Goal: Task Accomplishment & Management: Use online tool/utility

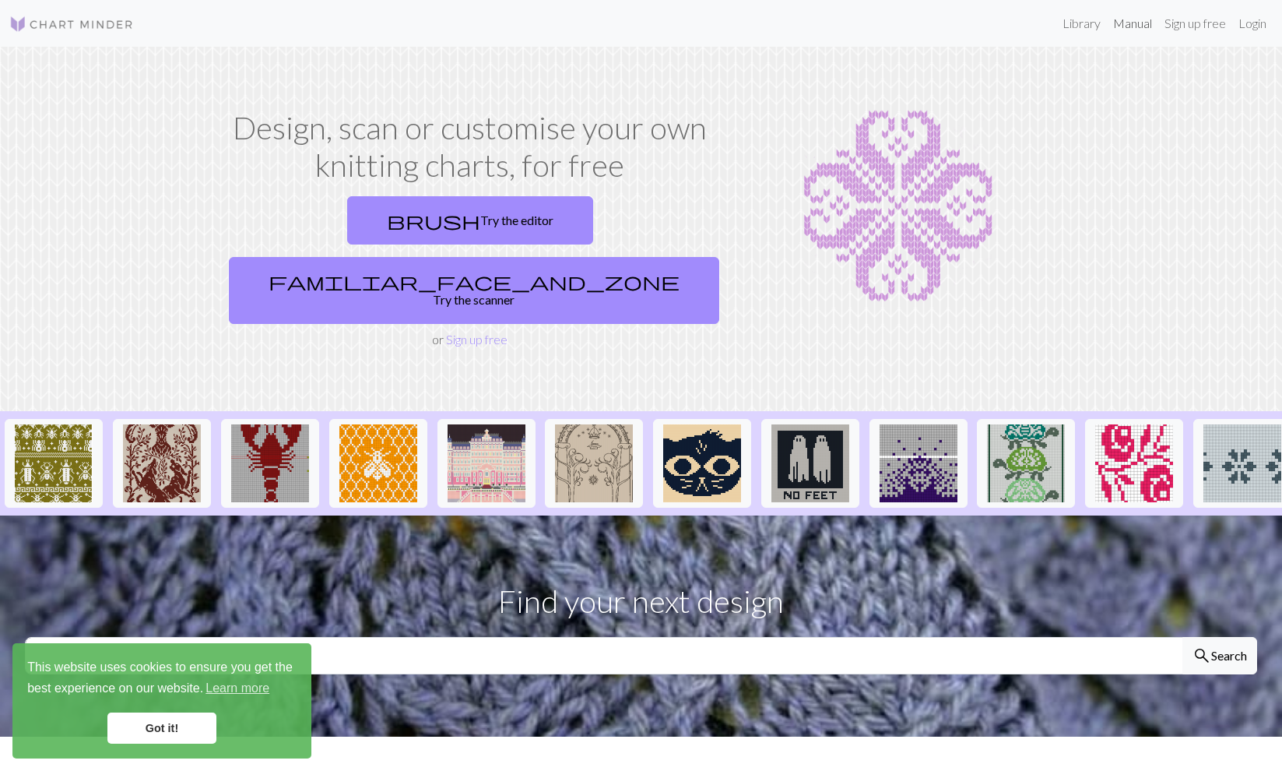
click at [1130, 23] on link "Manual" at bounding box center [1132, 23] width 51 height 31
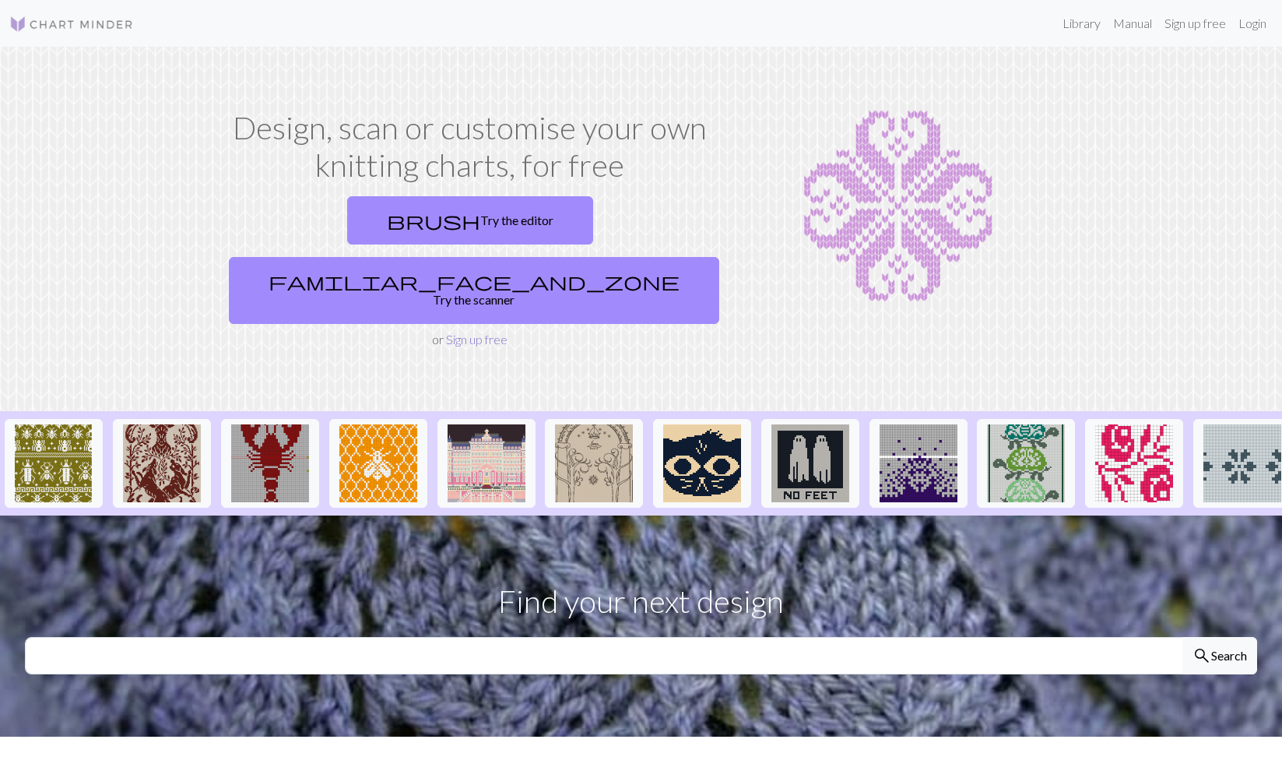
click at [490, 332] on link "Sign up free" at bounding box center [476, 339] width 61 height 15
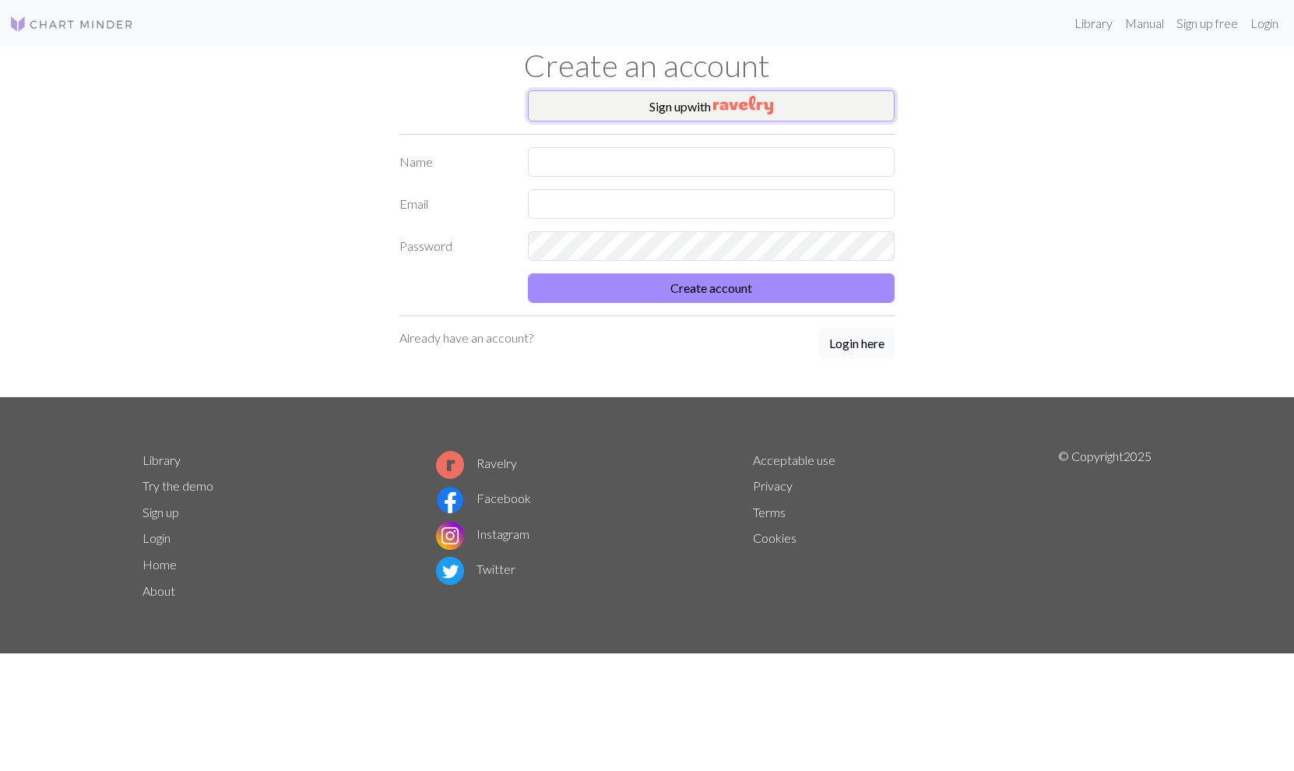
click at [683, 107] on button "Sign up with" at bounding box center [711, 105] width 367 height 31
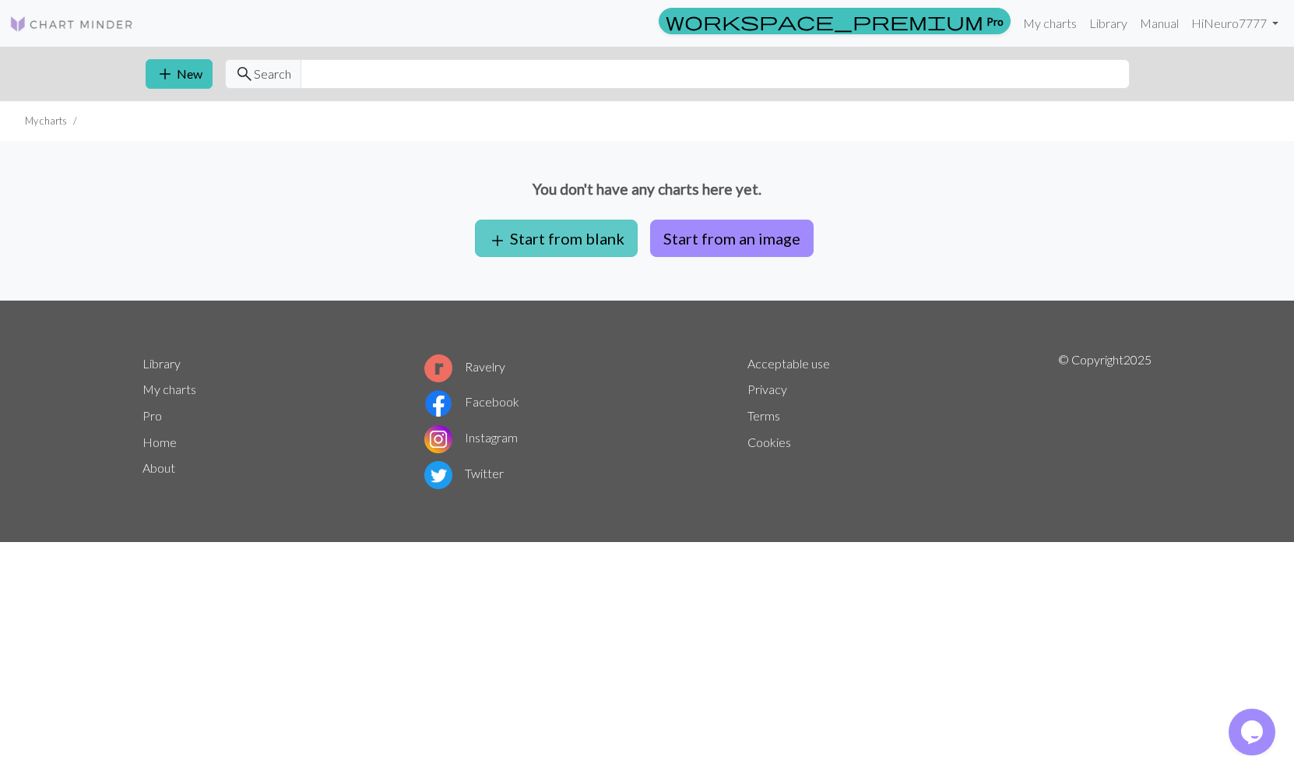
click at [548, 237] on button "add Start from blank" at bounding box center [556, 238] width 163 height 37
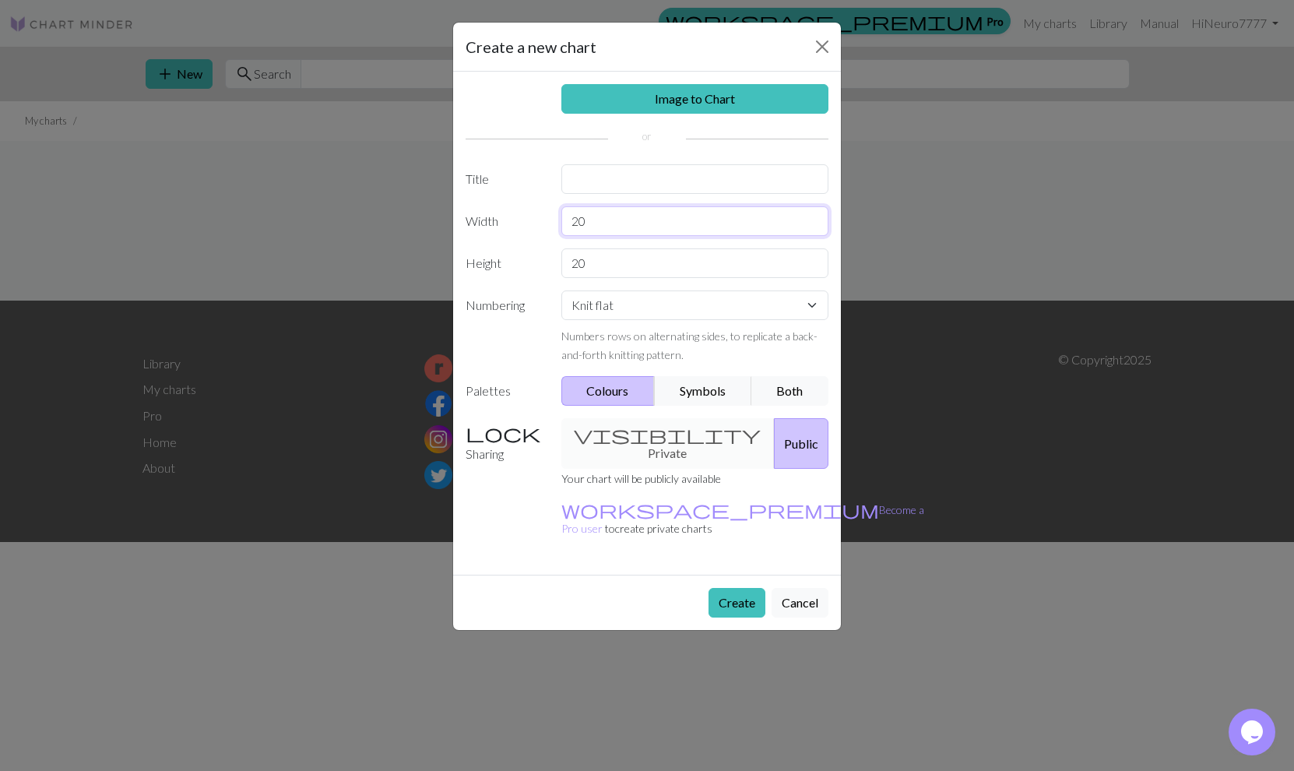
drag, startPoint x: 600, startPoint y: 219, endPoint x: 553, endPoint y: 213, distance: 47.8
click at [561, 213] on input "20" at bounding box center [695, 221] width 268 height 30
type input "70"
drag, startPoint x: 616, startPoint y: 267, endPoint x: 530, endPoint y: 260, distance: 85.9
click at [561, 260] on input "20" at bounding box center [695, 263] width 268 height 30
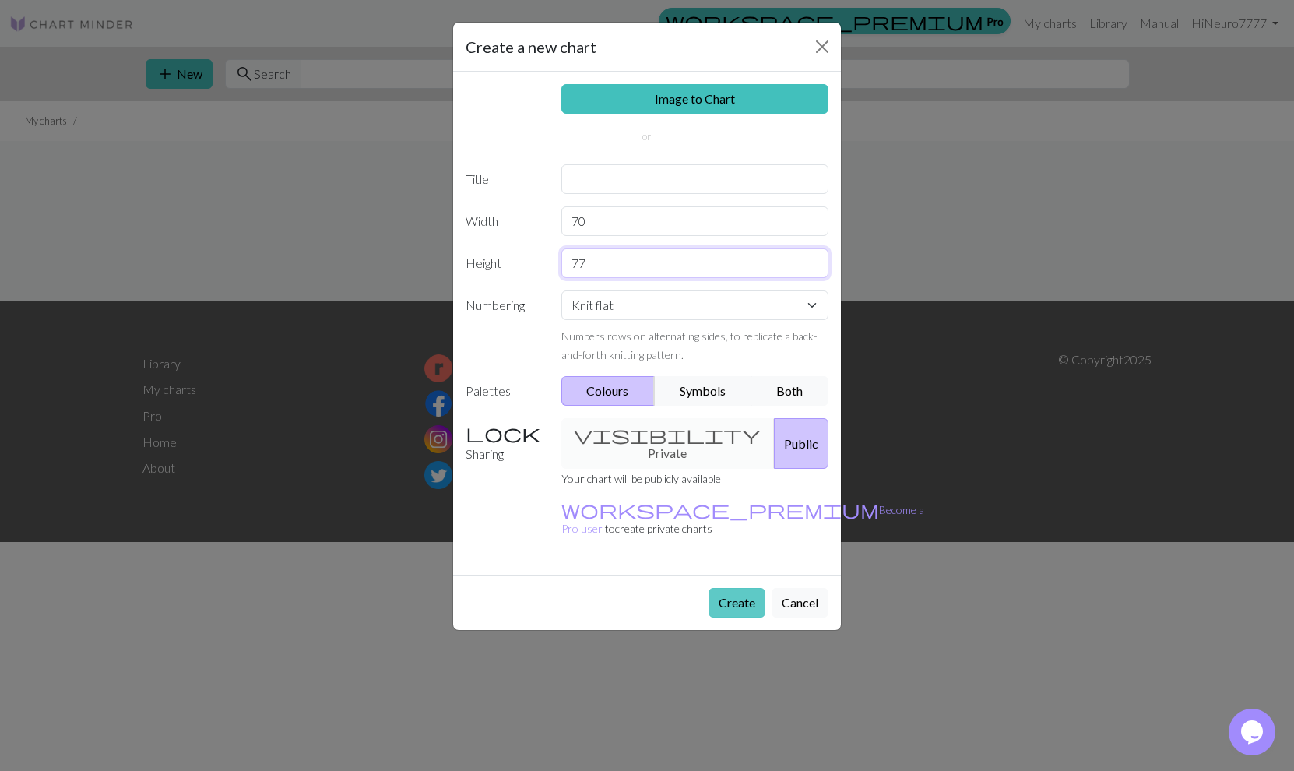
type input "77"
click at [717, 588] on button "Create" at bounding box center [736, 603] width 57 height 30
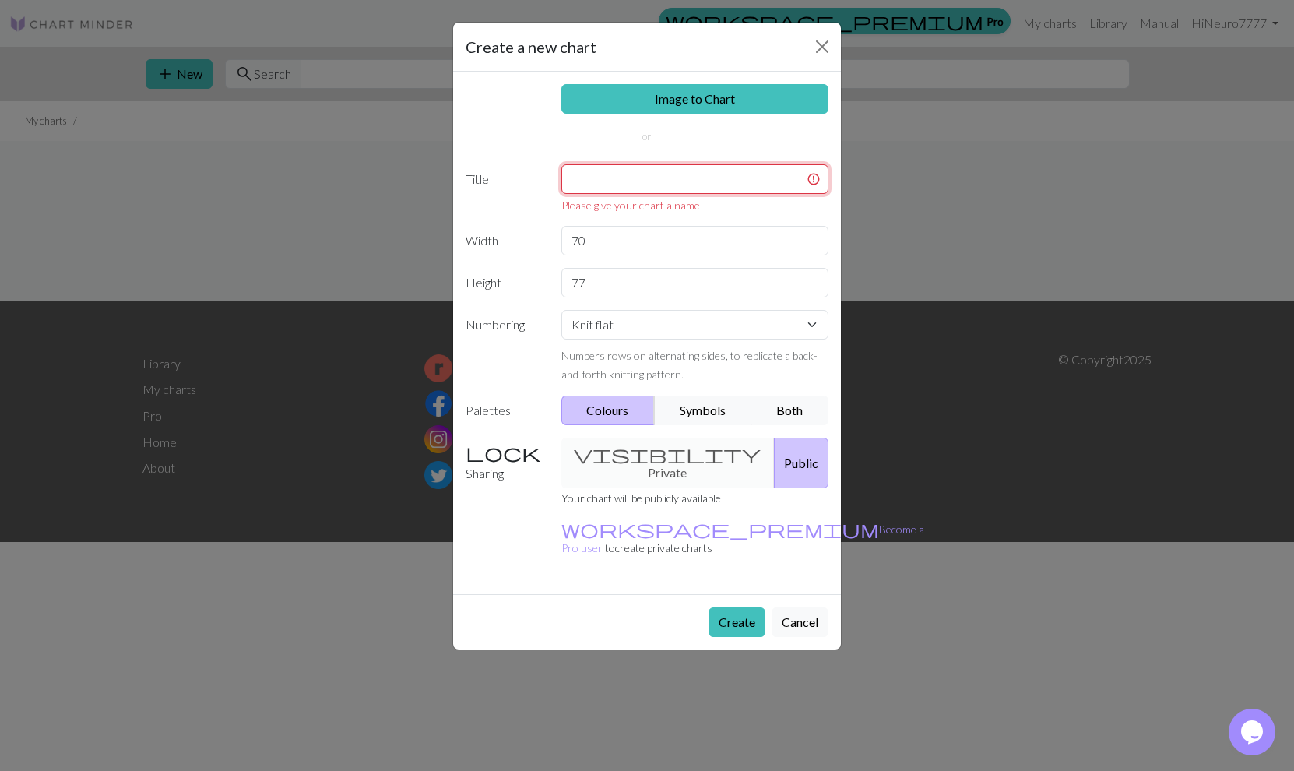
click at [695, 183] on input "text" at bounding box center [695, 179] width 268 height 30
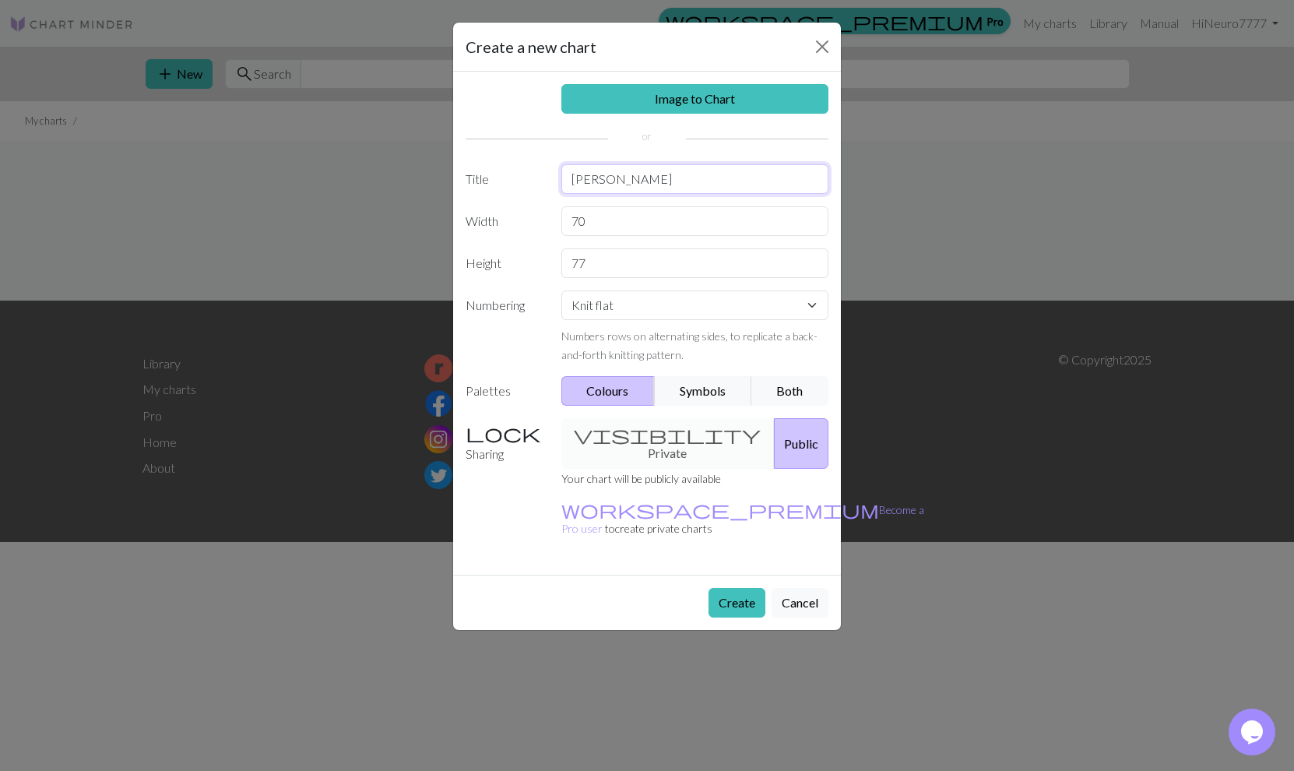
type input "[PERSON_NAME]"
click at [744, 588] on button "Create" at bounding box center [736, 603] width 57 height 30
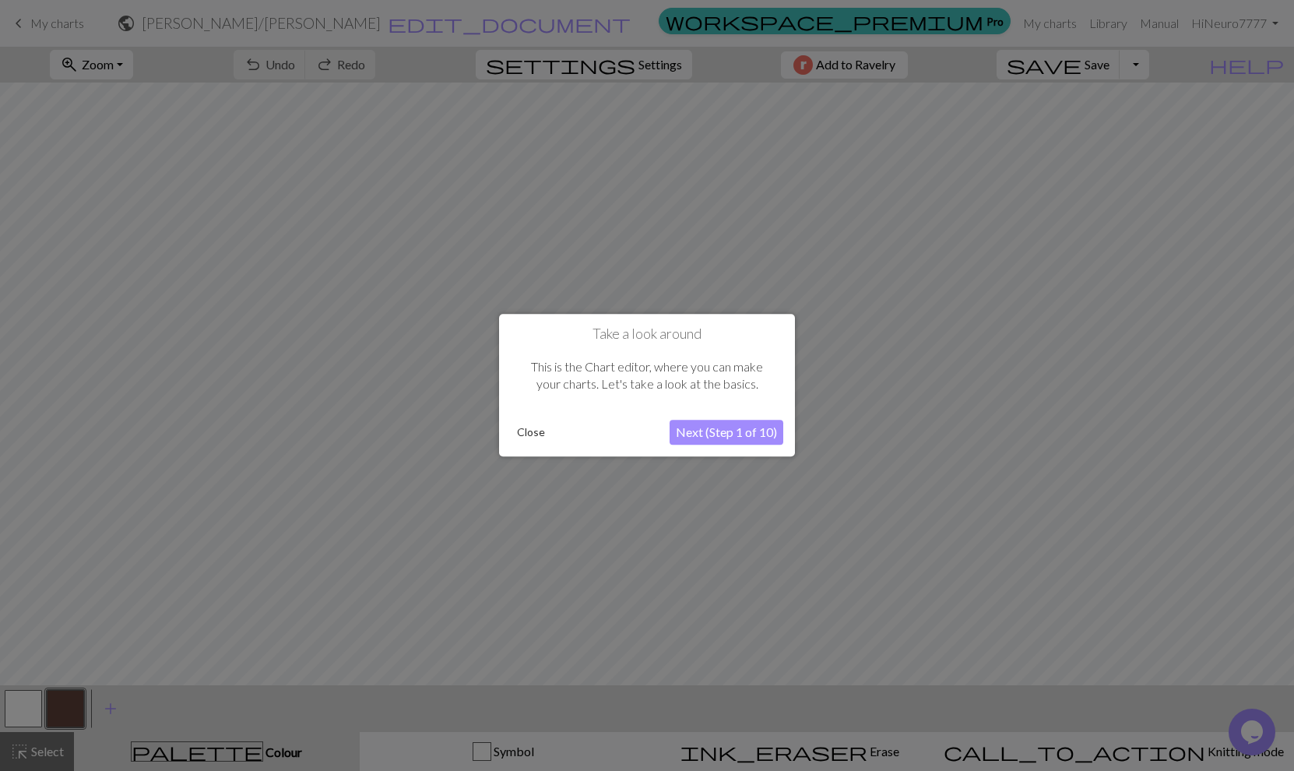
click at [522, 432] on button "Close" at bounding box center [531, 432] width 40 height 23
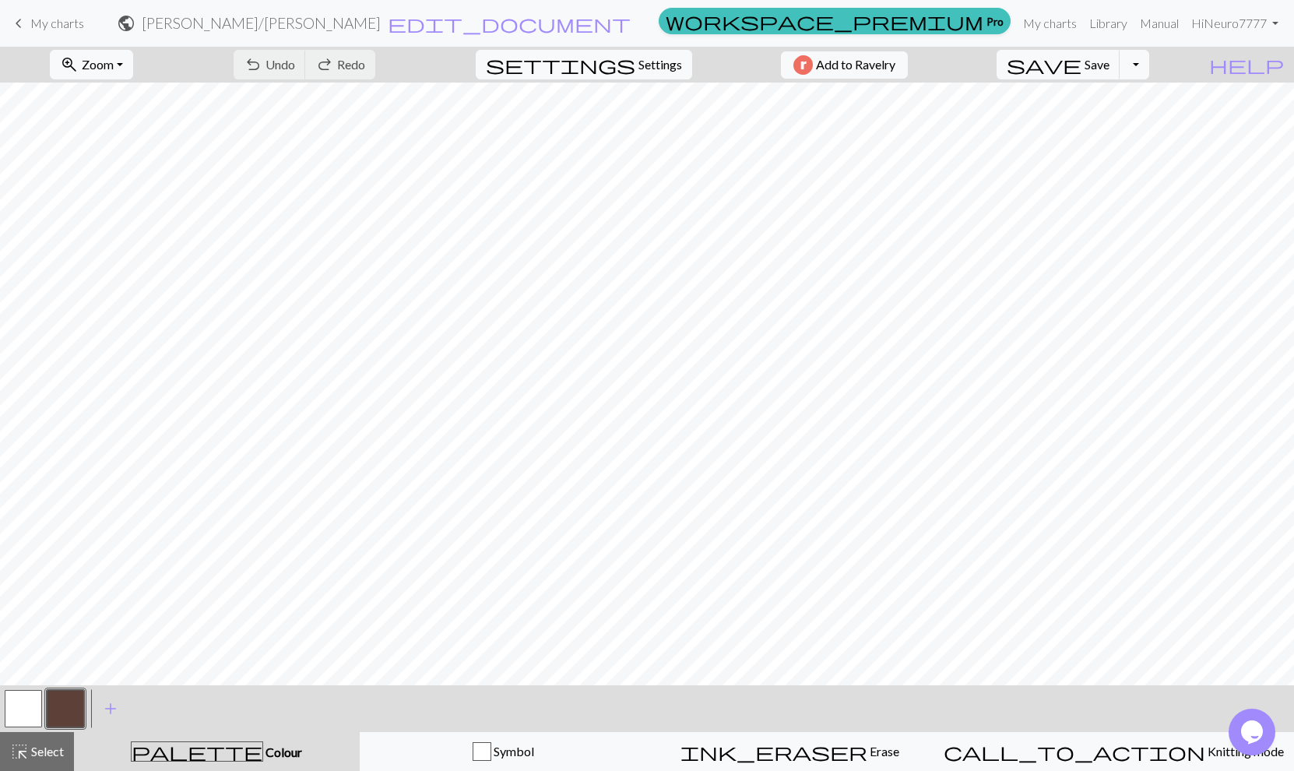
scroll to position [678, 0]
click at [262, 54] on span "undo" at bounding box center [253, 65] width 19 height 22
click at [262, 56] on span "undo" at bounding box center [253, 65] width 19 height 22
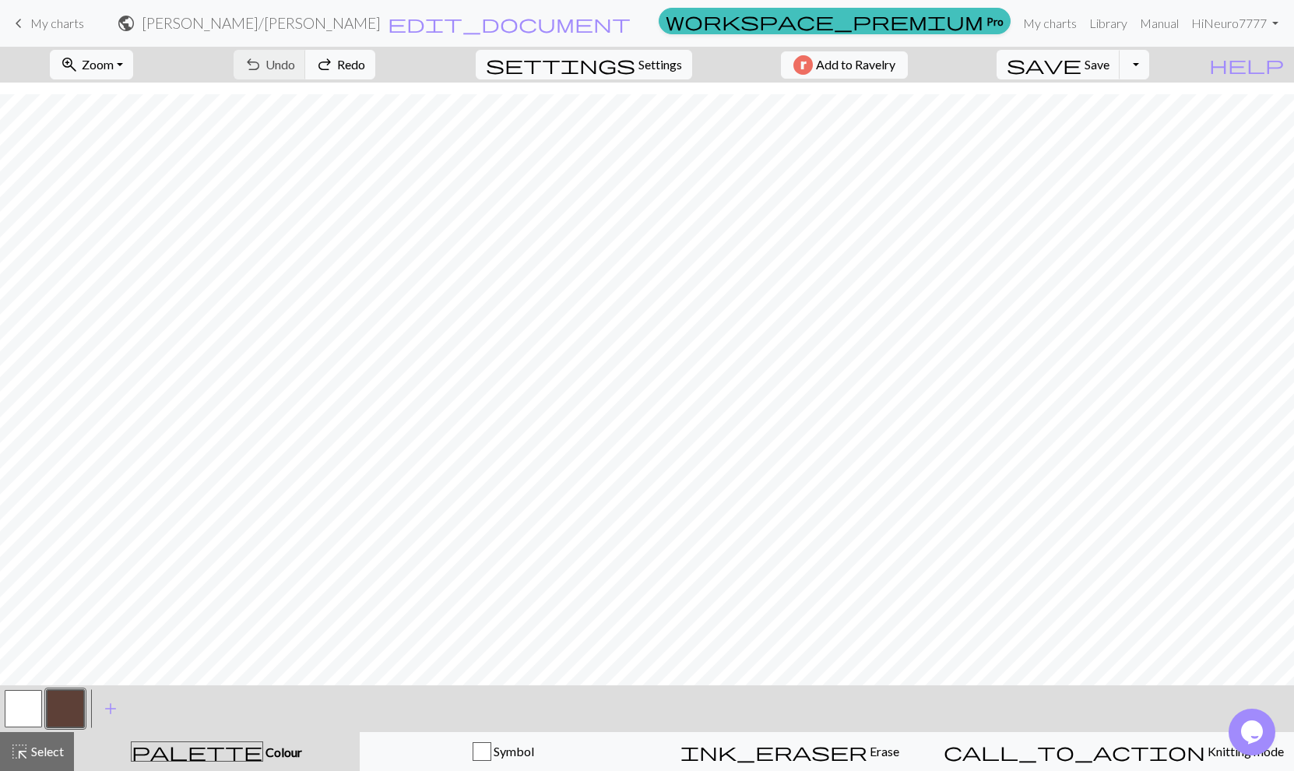
click at [332, 58] on div "undo Undo Undo redo Redo Redo" at bounding box center [304, 65] width 165 height 36
click at [295, 63] on span "Undo" at bounding box center [280, 64] width 30 height 15
click at [346, 63] on div "undo Undo Undo redo Redo Redo" at bounding box center [304, 65] width 165 height 36
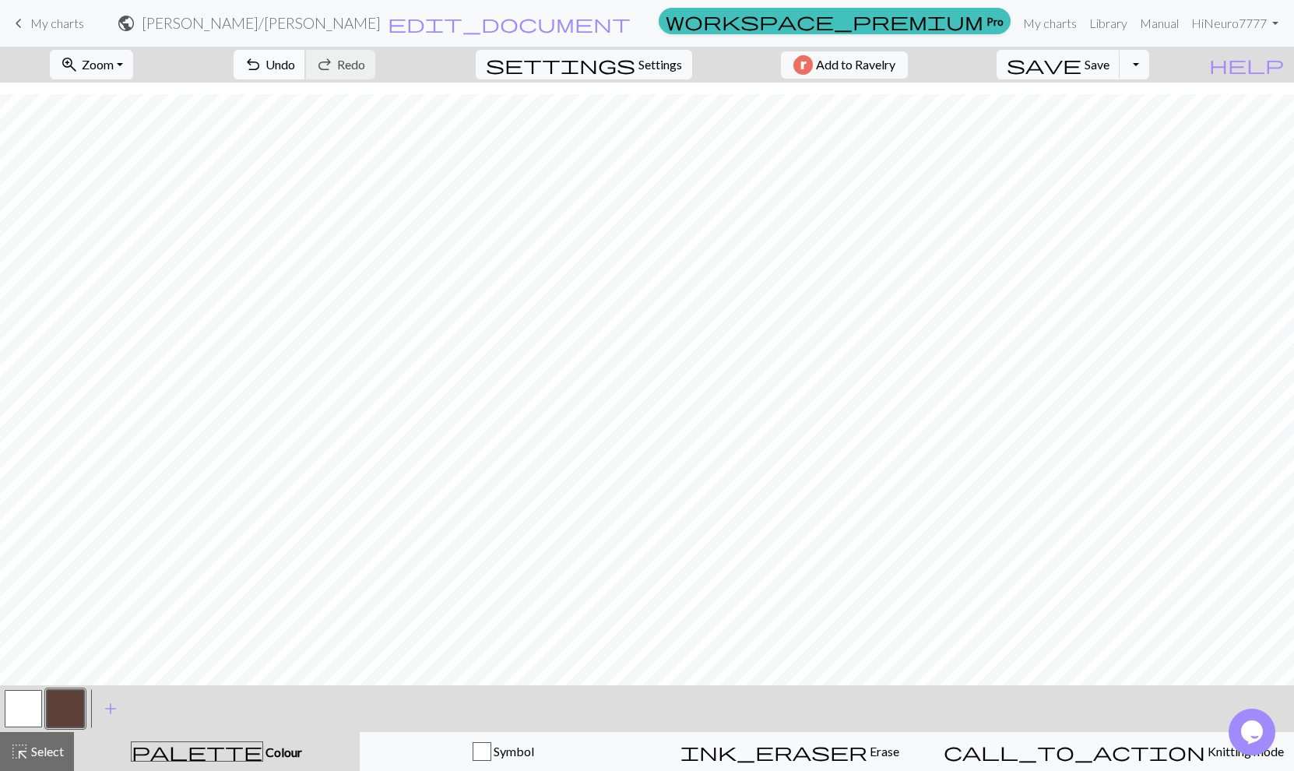
click at [295, 64] on span "Undo" at bounding box center [280, 64] width 30 height 15
click at [295, 67] on span "Undo" at bounding box center [280, 64] width 30 height 15
click at [295, 68] on span "Undo" at bounding box center [280, 64] width 30 height 15
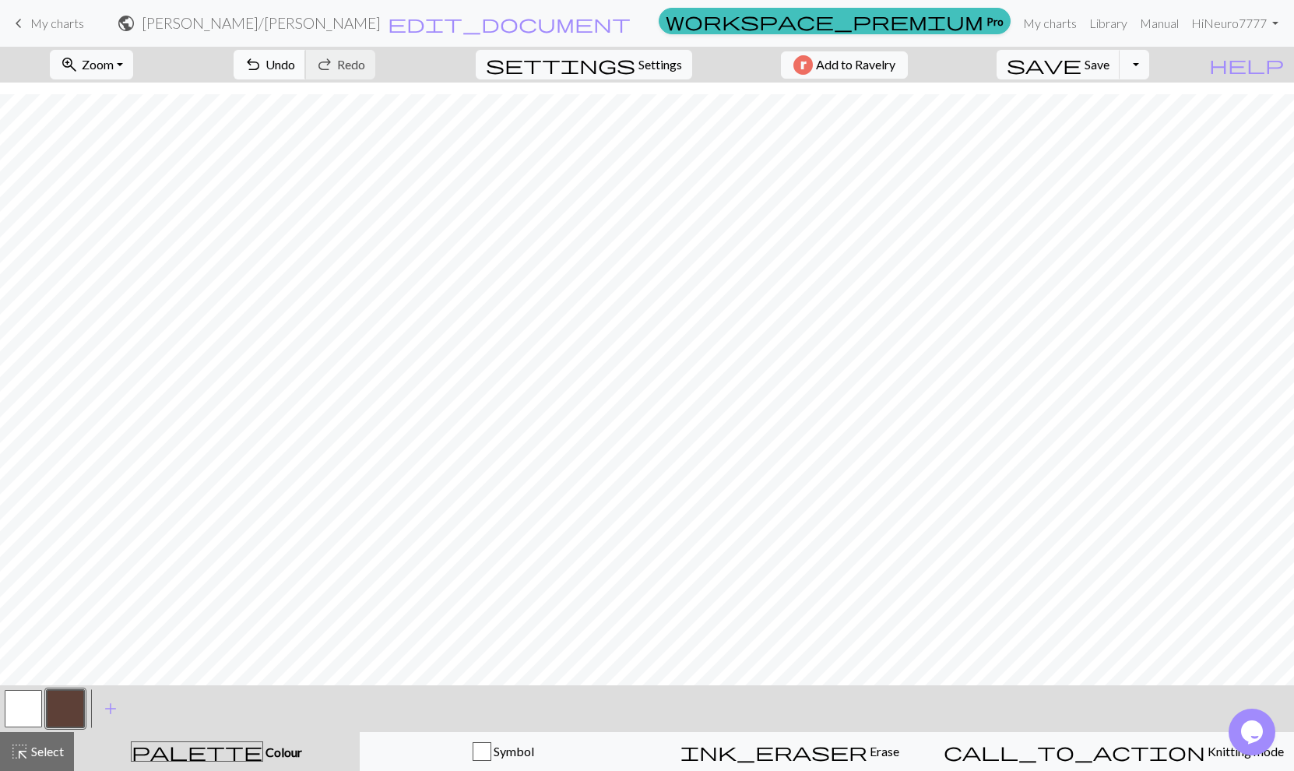
click at [295, 65] on span "Undo" at bounding box center [280, 64] width 30 height 15
click at [306, 61] on button "undo Undo Undo" at bounding box center [270, 65] width 72 height 30
click at [295, 71] on span "Undo" at bounding box center [280, 64] width 30 height 15
click at [295, 63] on span "Undo" at bounding box center [280, 64] width 30 height 15
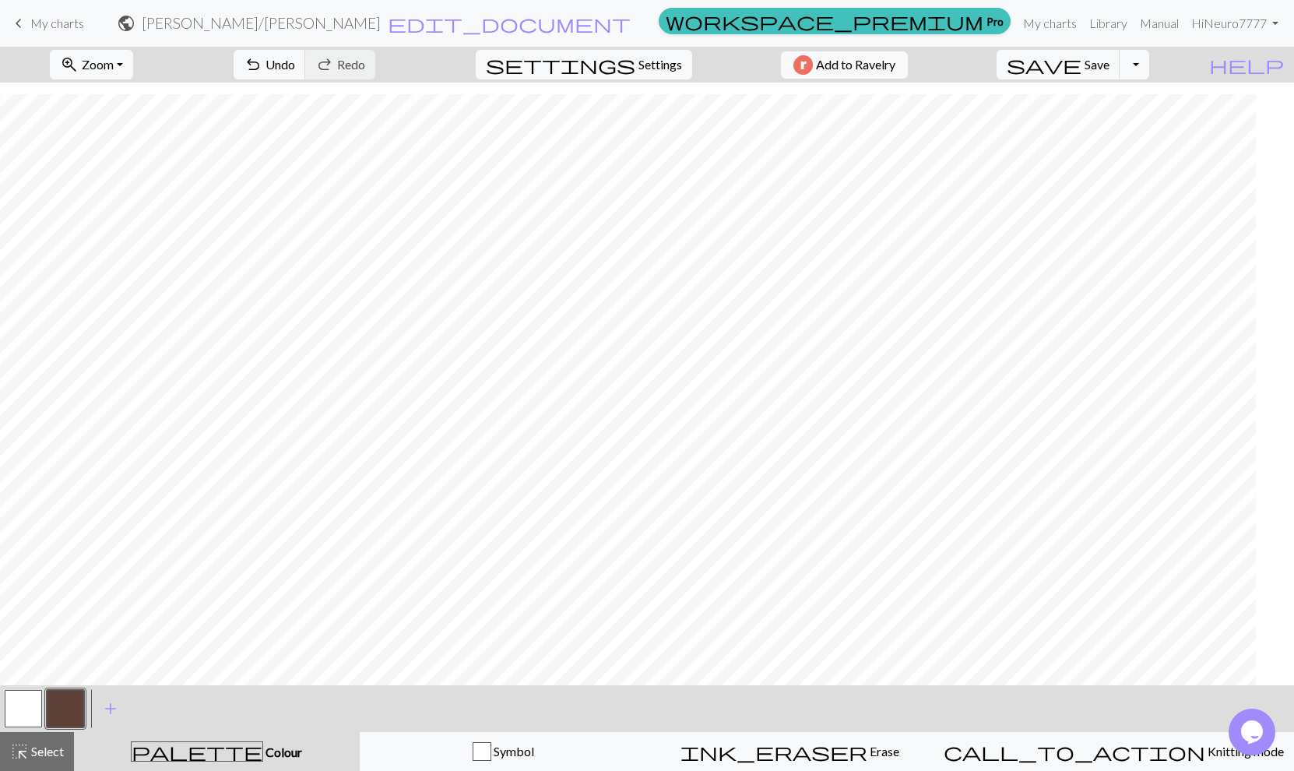
scroll to position [678, 0]
click at [12, 704] on button "button" at bounding box center [23, 708] width 37 height 37
click at [54, 707] on button "button" at bounding box center [65, 708] width 37 height 37
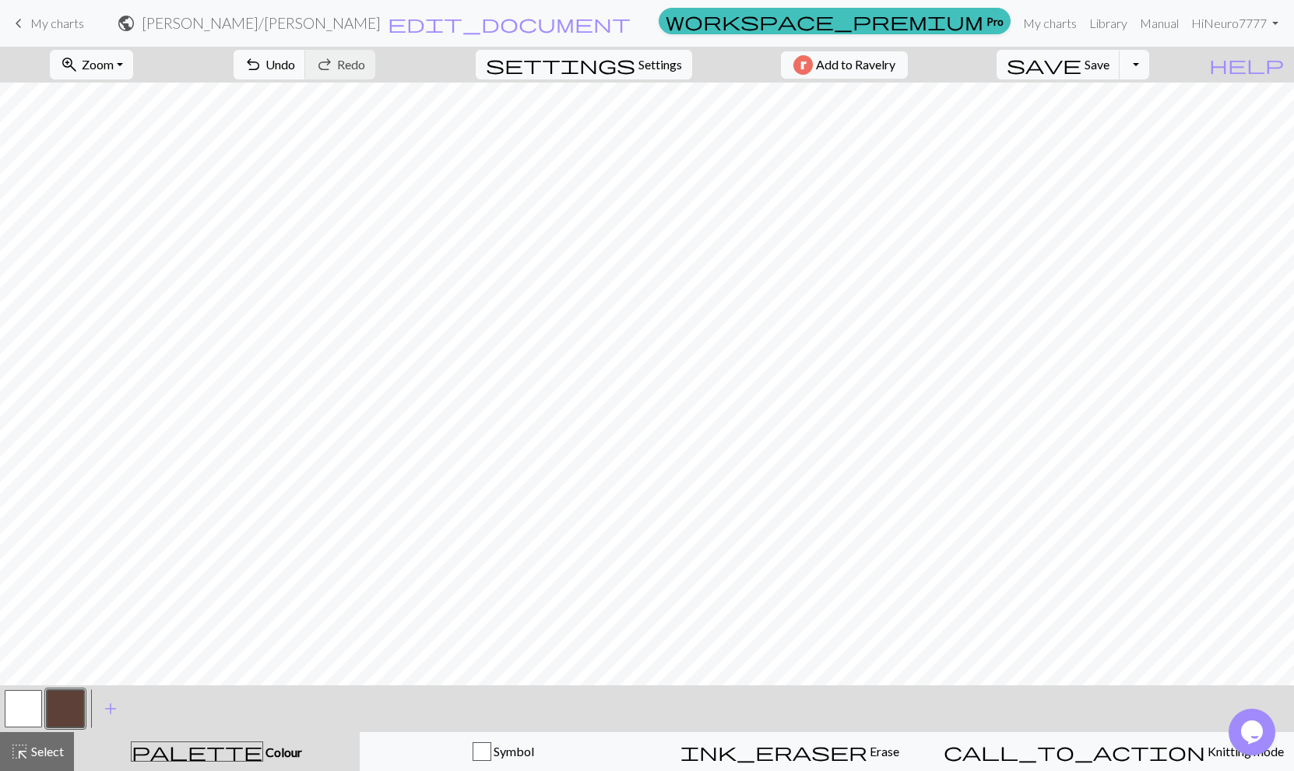
click at [24, 712] on button "button" at bounding box center [23, 708] width 37 height 37
click at [68, 707] on button "button" at bounding box center [65, 708] width 37 height 37
click at [23, 710] on button "button" at bounding box center [23, 708] width 37 height 37
click at [56, 703] on button "button" at bounding box center [65, 708] width 37 height 37
click at [33, 717] on button "button" at bounding box center [23, 708] width 37 height 37
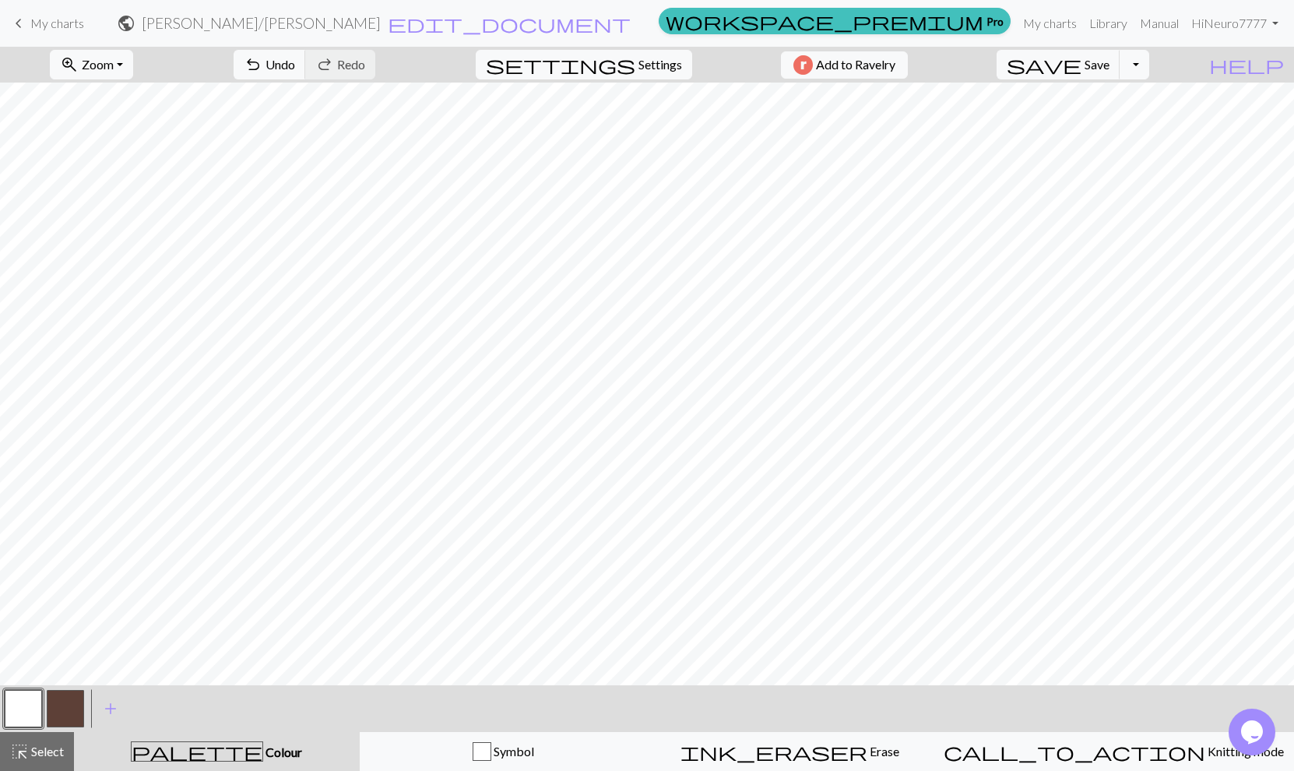
click at [71, 702] on button "button" at bounding box center [65, 708] width 37 height 37
click at [33, 712] on button "button" at bounding box center [23, 708] width 37 height 37
click at [69, 712] on button "button" at bounding box center [65, 708] width 37 height 37
click at [30, 716] on button "button" at bounding box center [23, 708] width 37 height 37
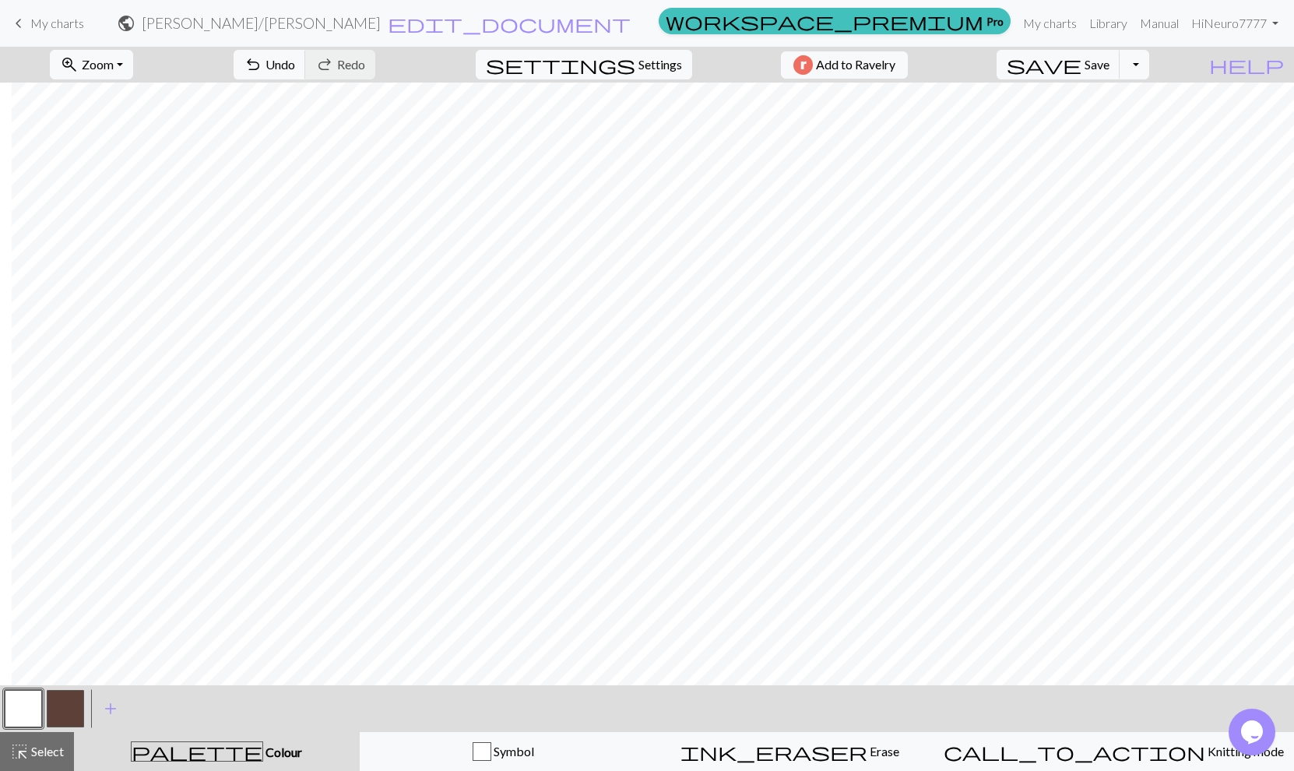
click at [65, 702] on button "button" at bounding box center [65, 708] width 37 height 37
drag, startPoint x: 18, startPoint y: 713, endPoint x: 23, endPoint y: 685, distance: 28.5
click at [19, 712] on button "button" at bounding box center [23, 708] width 37 height 37
click at [58, 712] on button "button" at bounding box center [65, 708] width 37 height 37
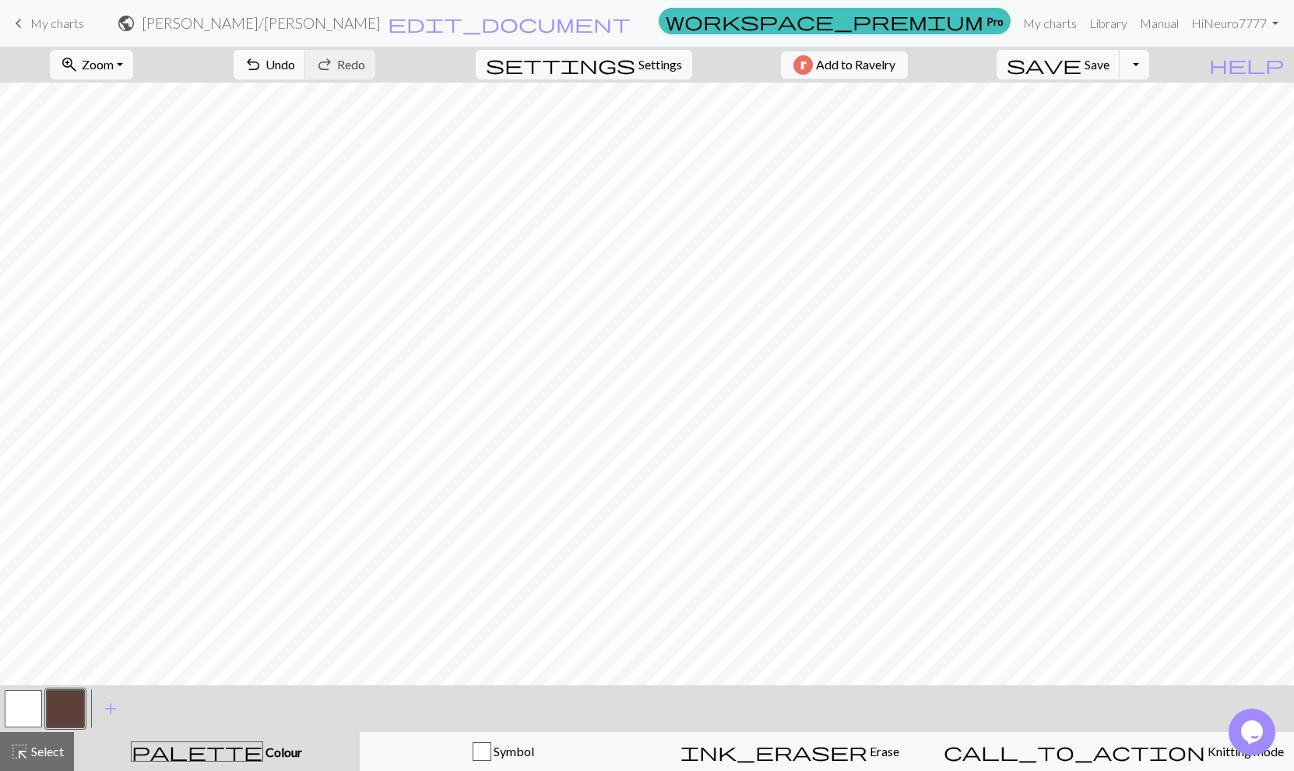
drag, startPoint x: 20, startPoint y: 699, endPoint x: 30, endPoint y: 679, distance: 22.3
click at [22, 698] on button "button" at bounding box center [23, 708] width 37 height 37
click at [65, 706] on button "button" at bounding box center [65, 708] width 37 height 37
click at [21, 708] on button "button" at bounding box center [23, 708] width 37 height 37
click at [61, 711] on button "button" at bounding box center [65, 708] width 37 height 37
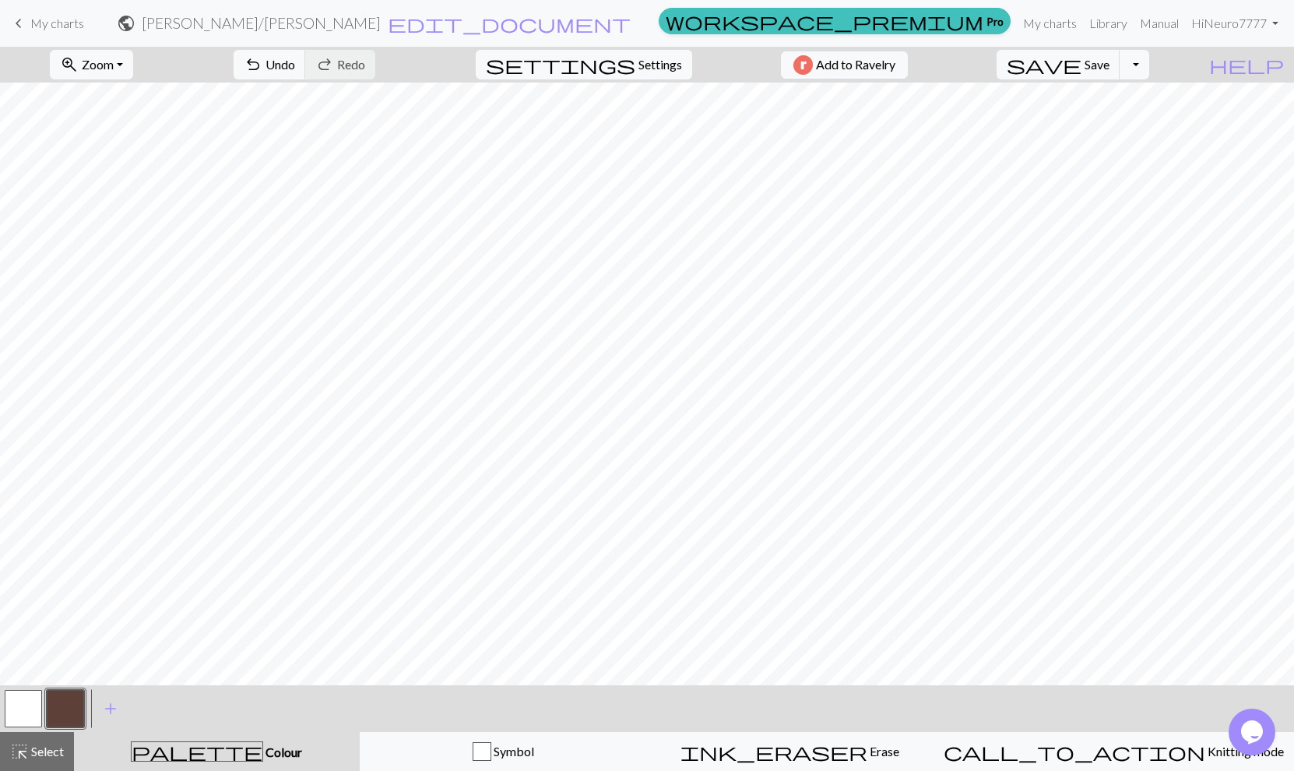
click at [22, 712] on button "button" at bounding box center [23, 708] width 37 height 37
click at [69, 708] on button "button" at bounding box center [65, 708] width 37 height 37
click at [1109, 69] on span "Save" at bounding box center [1096, 64] width 25 height 15
click at [1149, 66] on button "Toggle Dropdown" at bounding box center [1134, 65] width 30 height 30
click at [1137, 123] on button "save_alt Download" at bounding box center [1019, 123] width 257 height 25
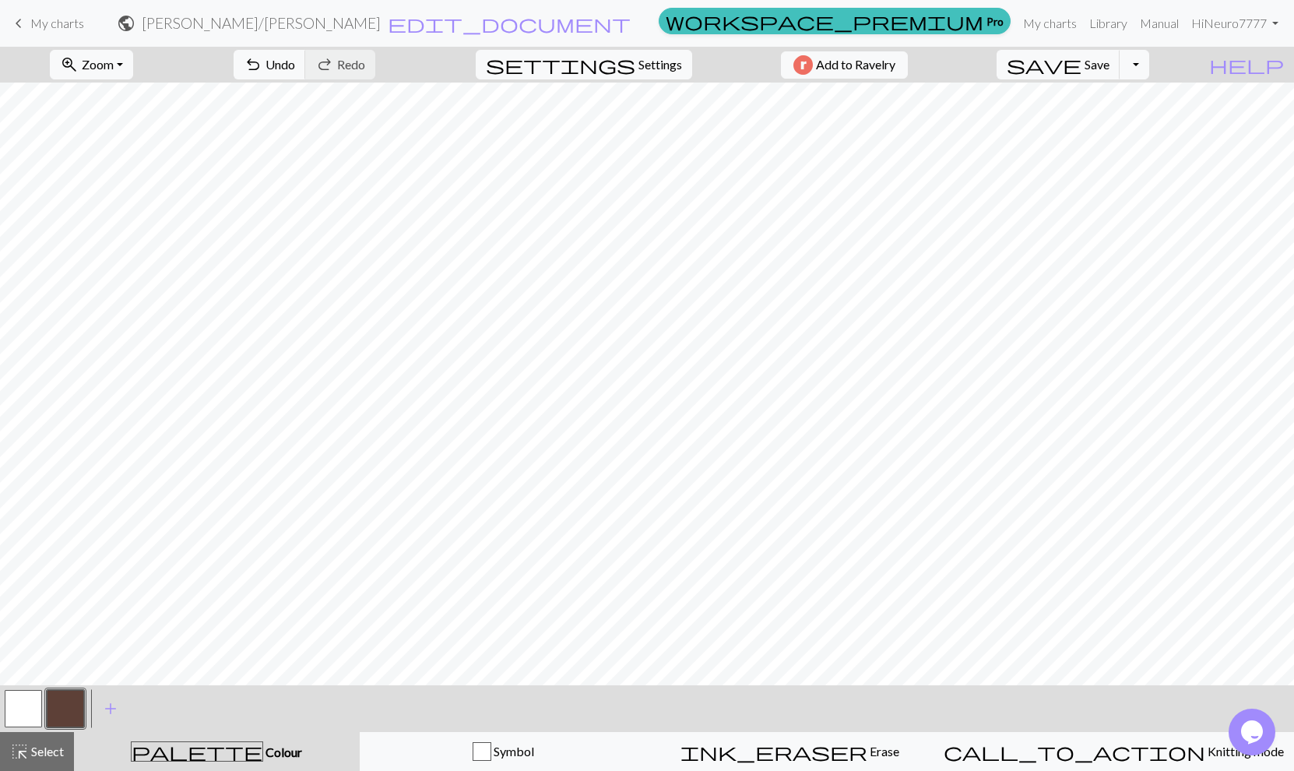
click at [17, 710] on button "button" at bounding box center [23, 708] width 37 height 37
click at [65, 709] on button "button" at bounding box center [65, 708] width 37 height 37
click at [35, 709] on button "button" at bounding box center [23, 708] width 37 height 37
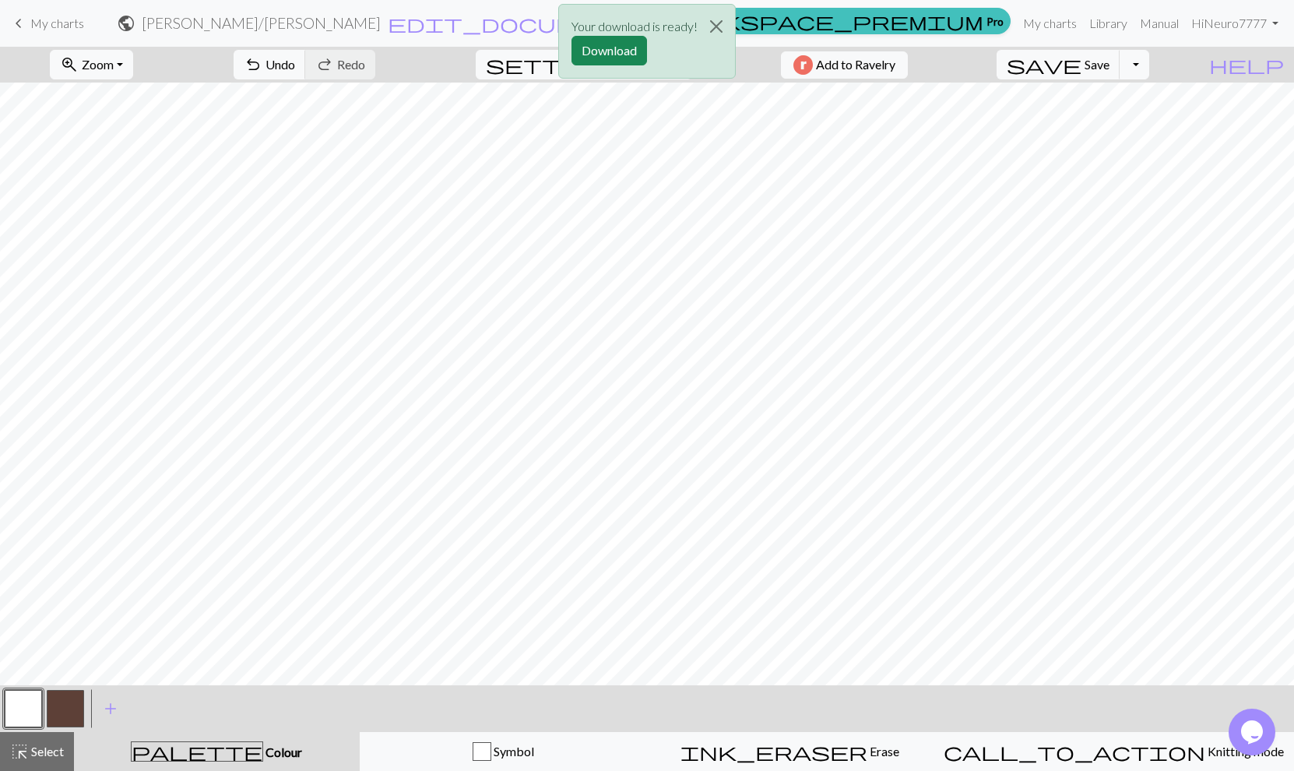
click at [72, 701] on button "button" at bounding box center [65, 708] width 37 height 37
click at [1166, 65] on div "Your download is ready! Download" at bounding box center [647, 45] width 1294 height 91
click at [1171, 66] on div "Your download is ready! Download" at bounding box center [647, 45] width 1294 height 91
click at [715, 24] on button "Close" at bounding box center [716, 27] width 37 height 44
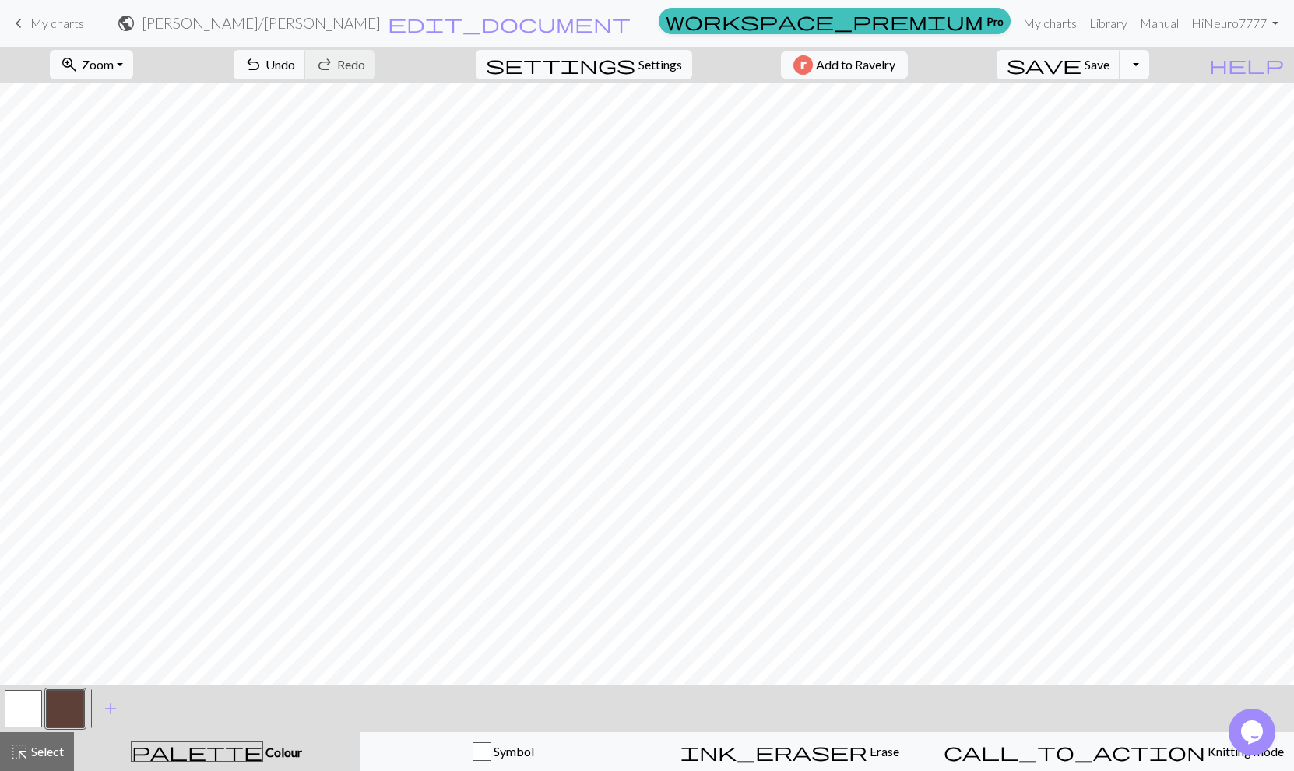
click at [1149, 63] on button "Toggle Dropdown" at bounding box center [1134, 65] width 30 height 30
click at [28, 716] on button "button" at bounding box center [23, 708] width 37 height 37
click at [1109, 67] on span "Save" at bounding box center [1096, 64] width 25 height 15
click at [1149, 63] on button "Toggle Dropdown" at bounding box center [1134, 65] width 30 height 30
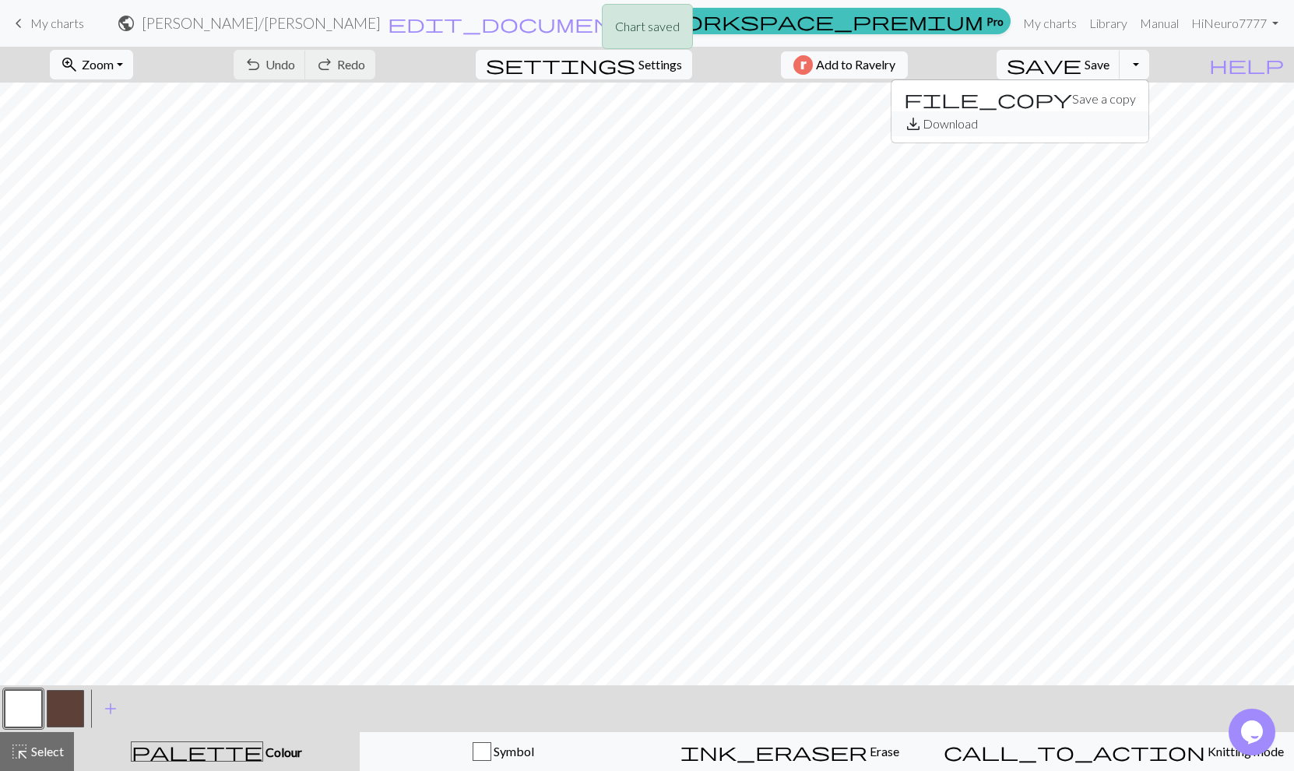
click at [1125, 119] on button "save_alt Download" at bounding box center [1019, 123] width 257 height 25
click at [1149, 69] on button "Toggle Dropdown" at bounding box center [1134, 65] width 30 height 30
click at [1126, 123] on button "save_alt Download" at bounding box center [1019, 123] width 257 height 25
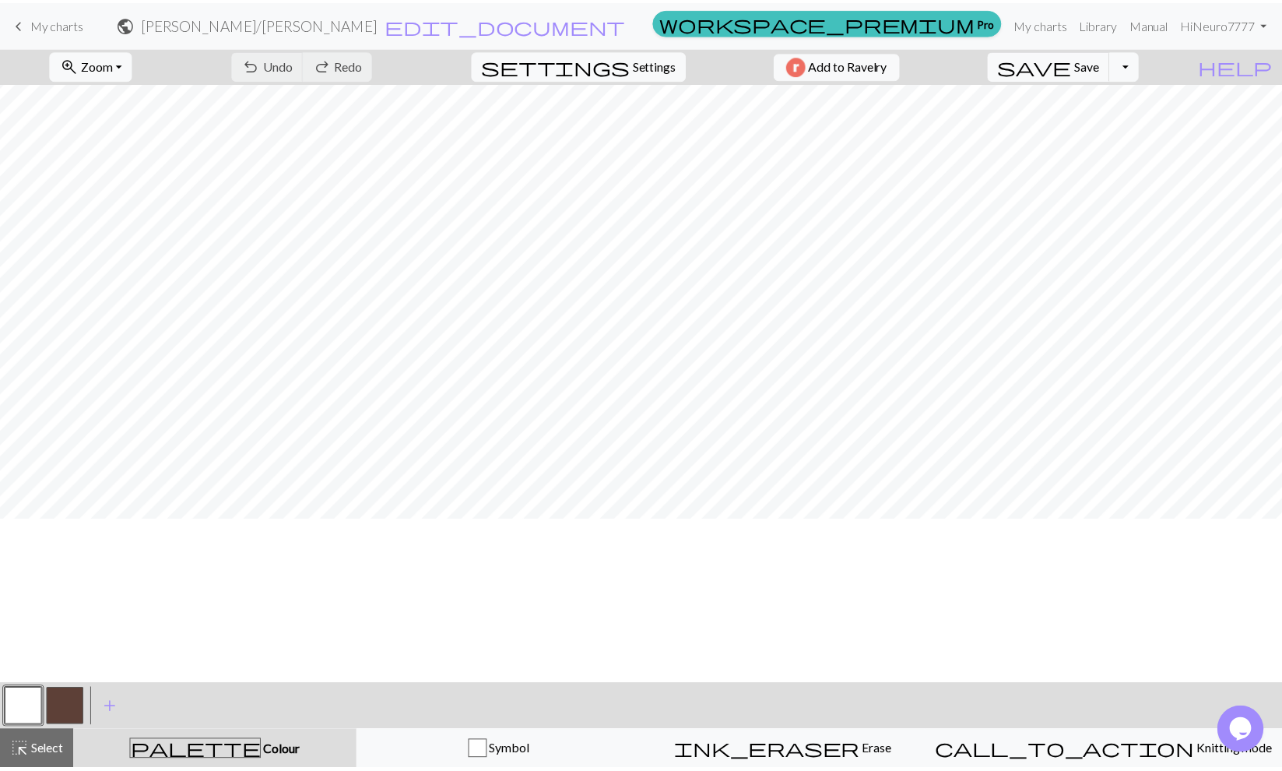
scroll to position [273, 0]
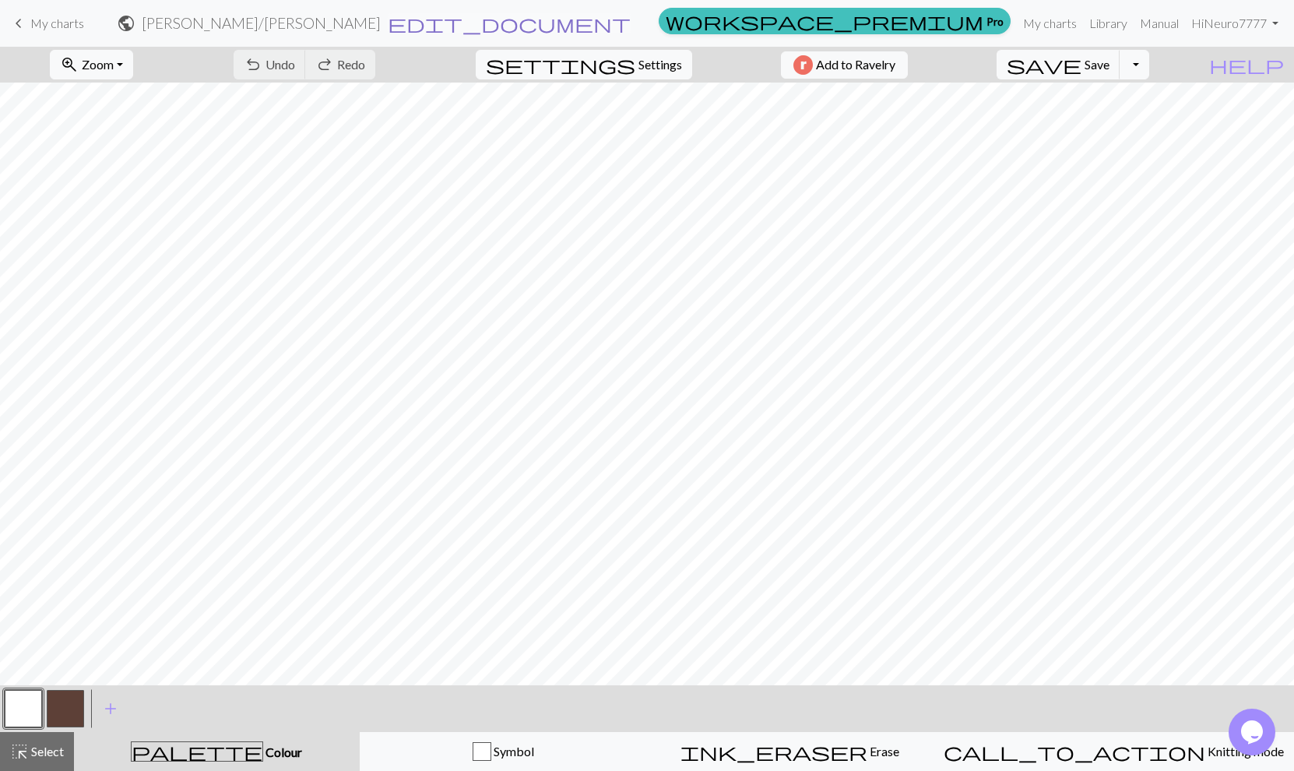
click at [619, 25] on span "edit_document" at bounding box center [509, 23] width 243 height 22
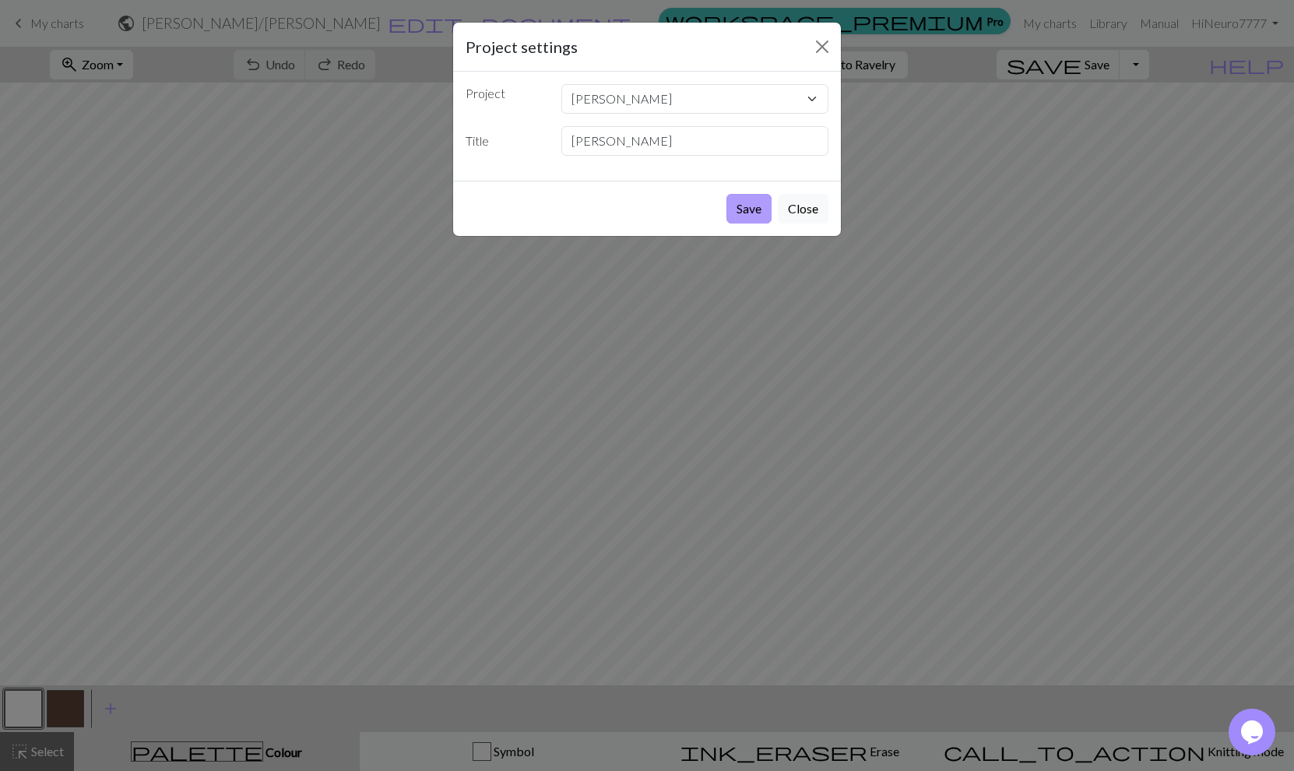
click at [745, 215] on button "Save" at bounding box center [748, 209] width 45 height 30
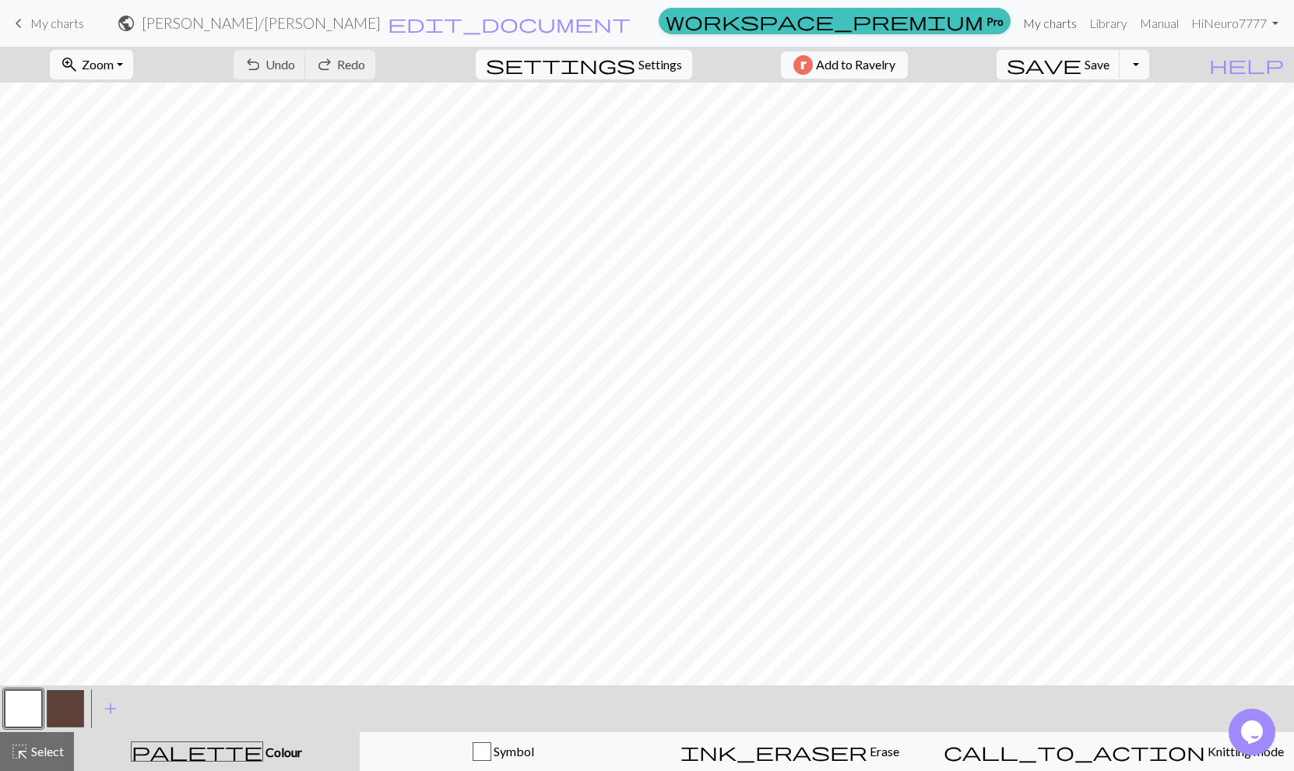
click at [1071, 20] on link "My charts" at bounding box center [1050, 23] width 66 height 31
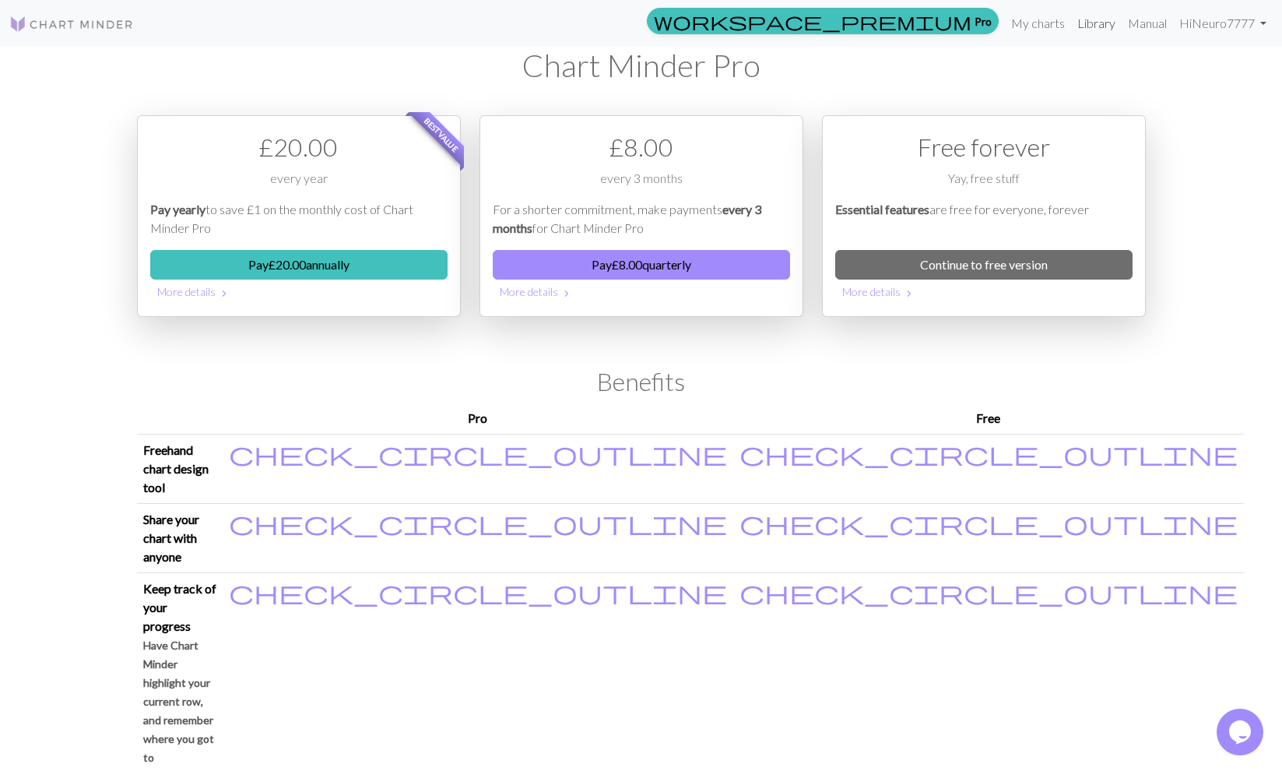
click at [1086, 22] on link "Library" at bounding box center [1096, 23] width 51 height 31
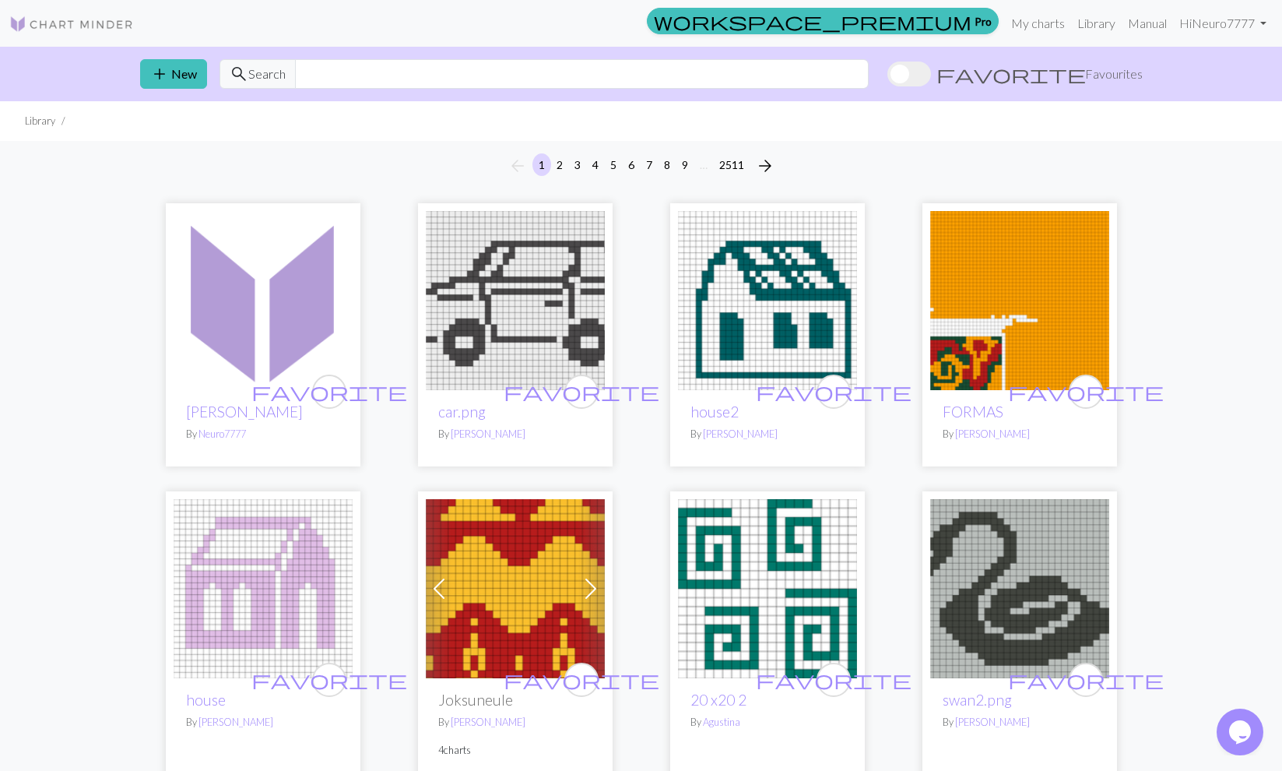
click at [215, 355] on img at bounding box center [263, 300] width 179 height 179
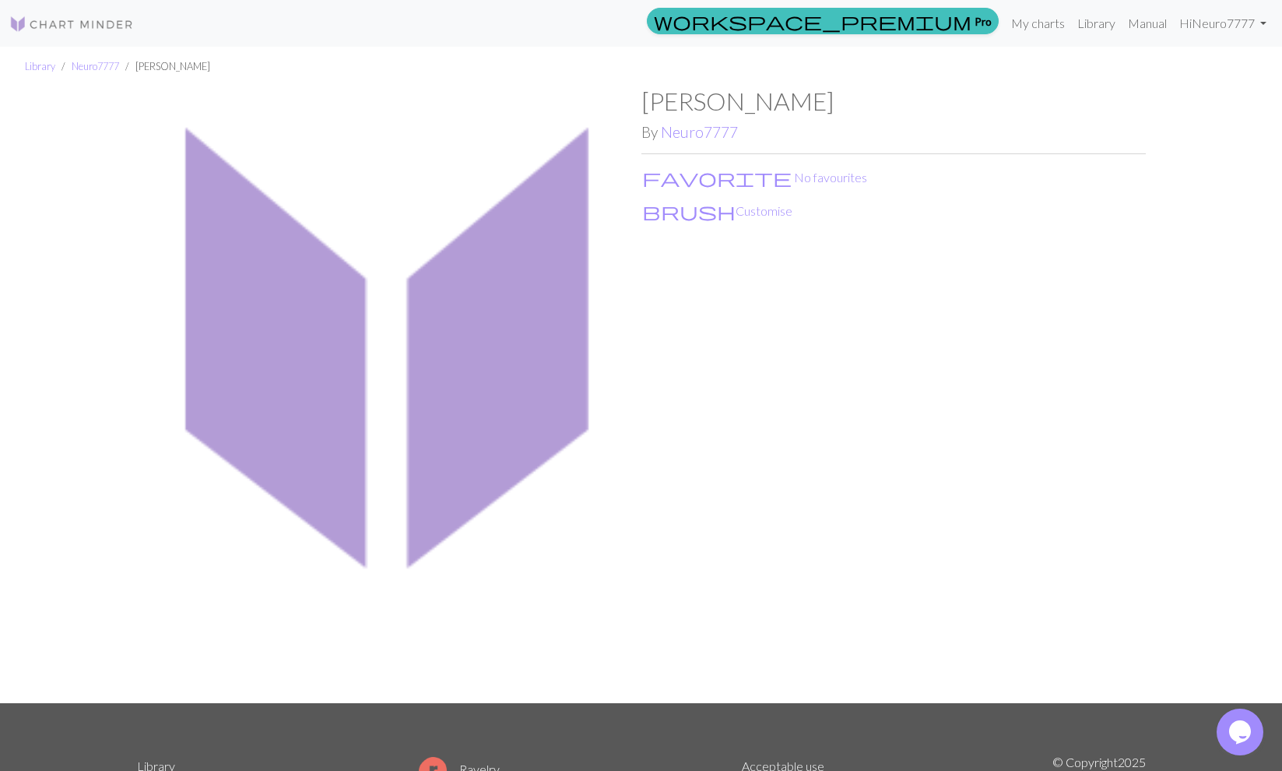
click at [350, 386] on img at bounding box center [389, 394] width 504 height 617
click at [679, 104] on h1 "[PERSON_NAME]" at bounding box center [893, 101] width 504 height 30
click at [217, 474] on img at bounding box center [389, 394] width 504 height 617
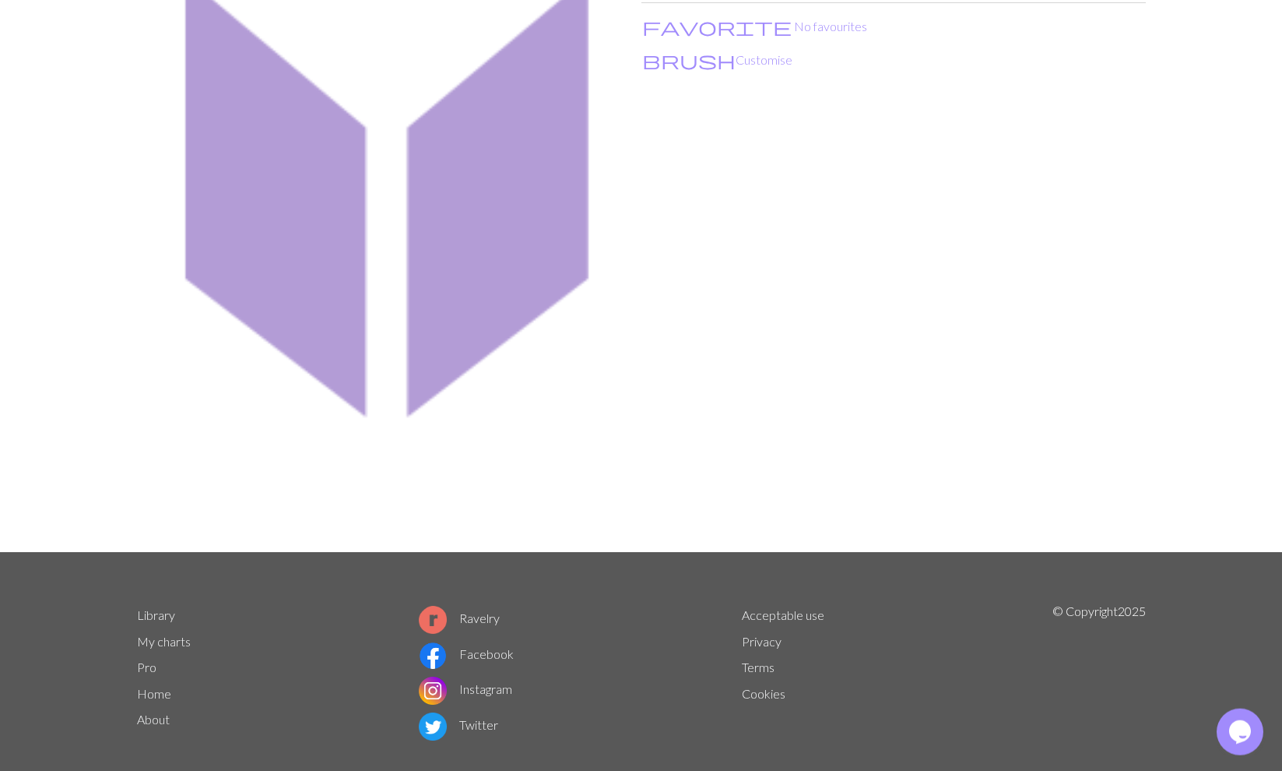
scroll to position [174, 0]
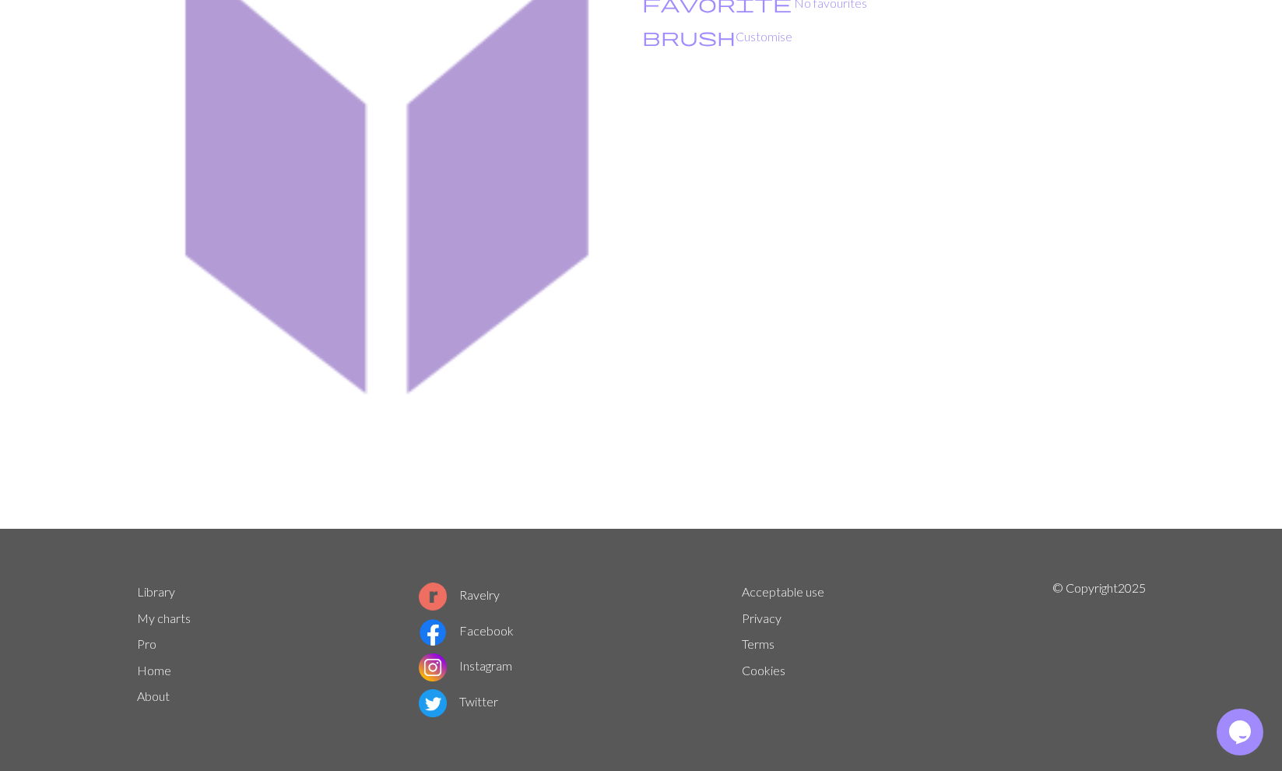
click at [150, 592] on link "Library" at bounding box center [156, 591] width 38 height 15
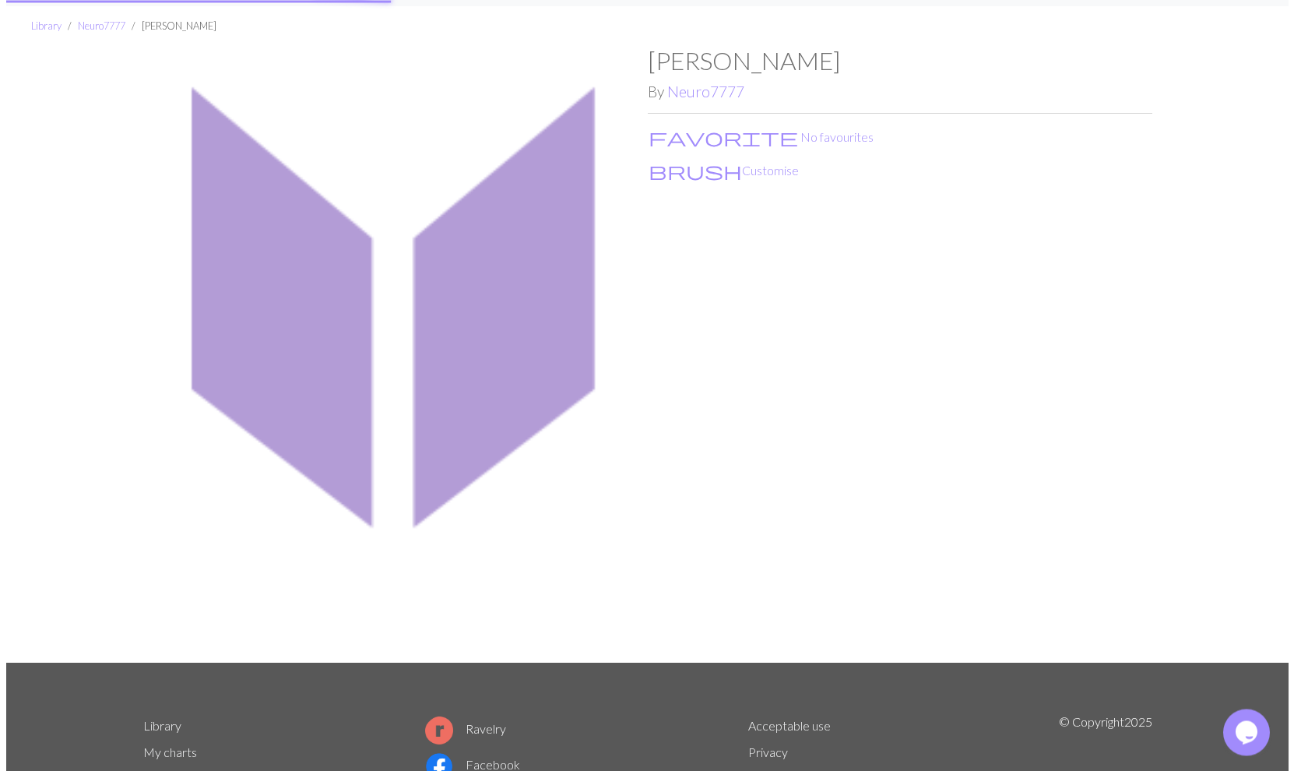
scroll to position [0, 0]
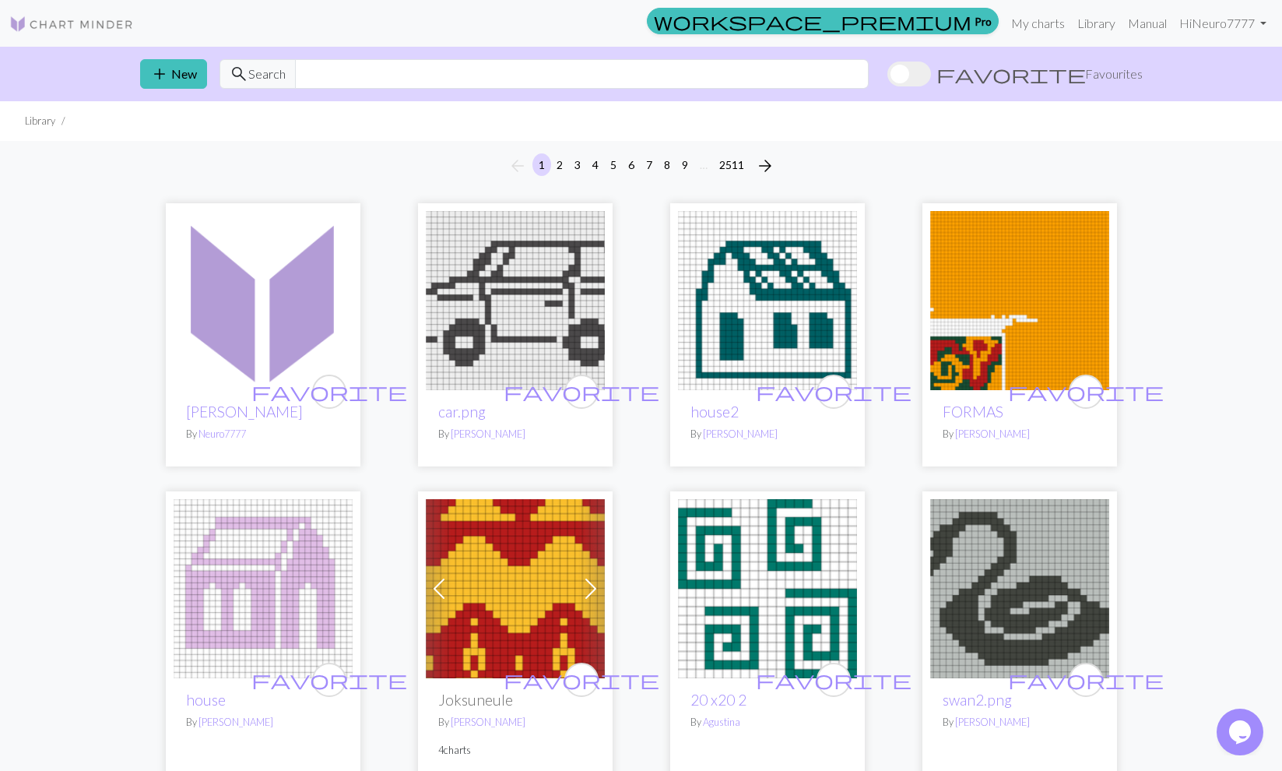
click at [261, 381] on img at bounding box center [263, 300] width 179 height 179
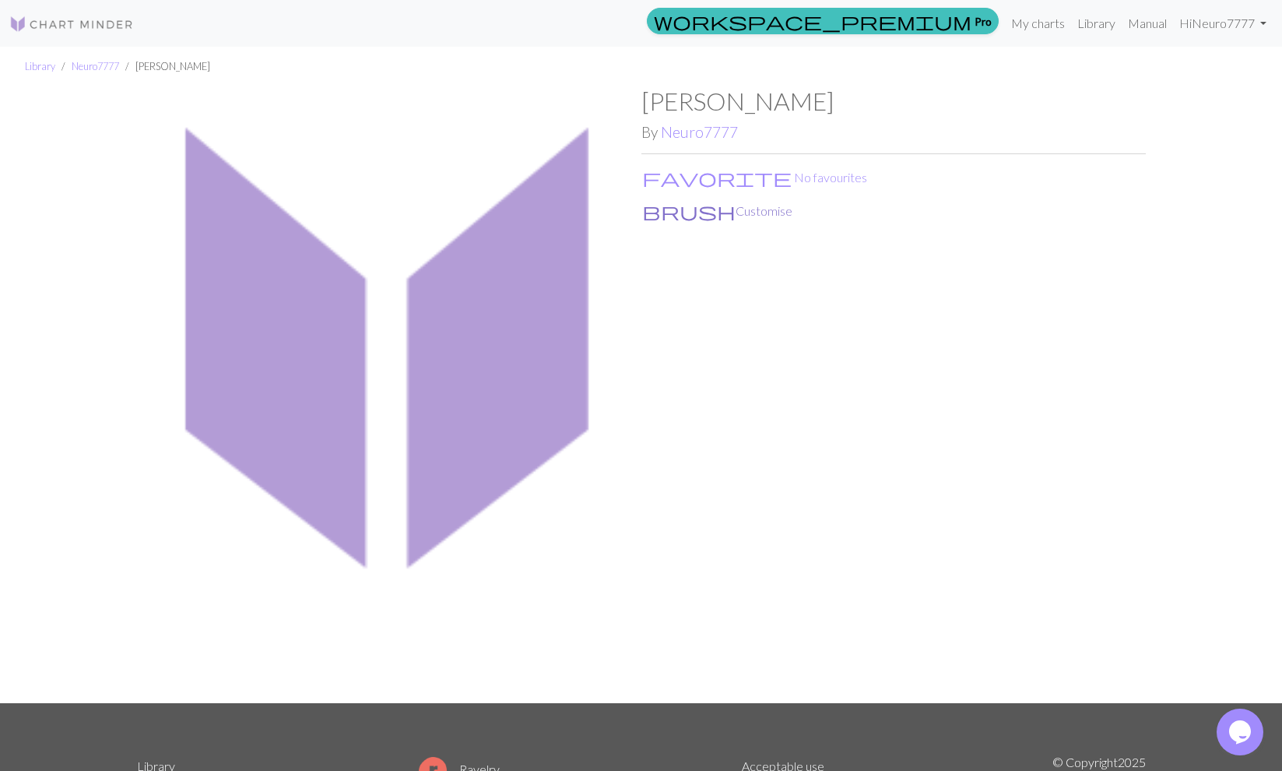
click at [696, 209] on button "brush Customise" at bounding box center [717, 211] width 152 height 20
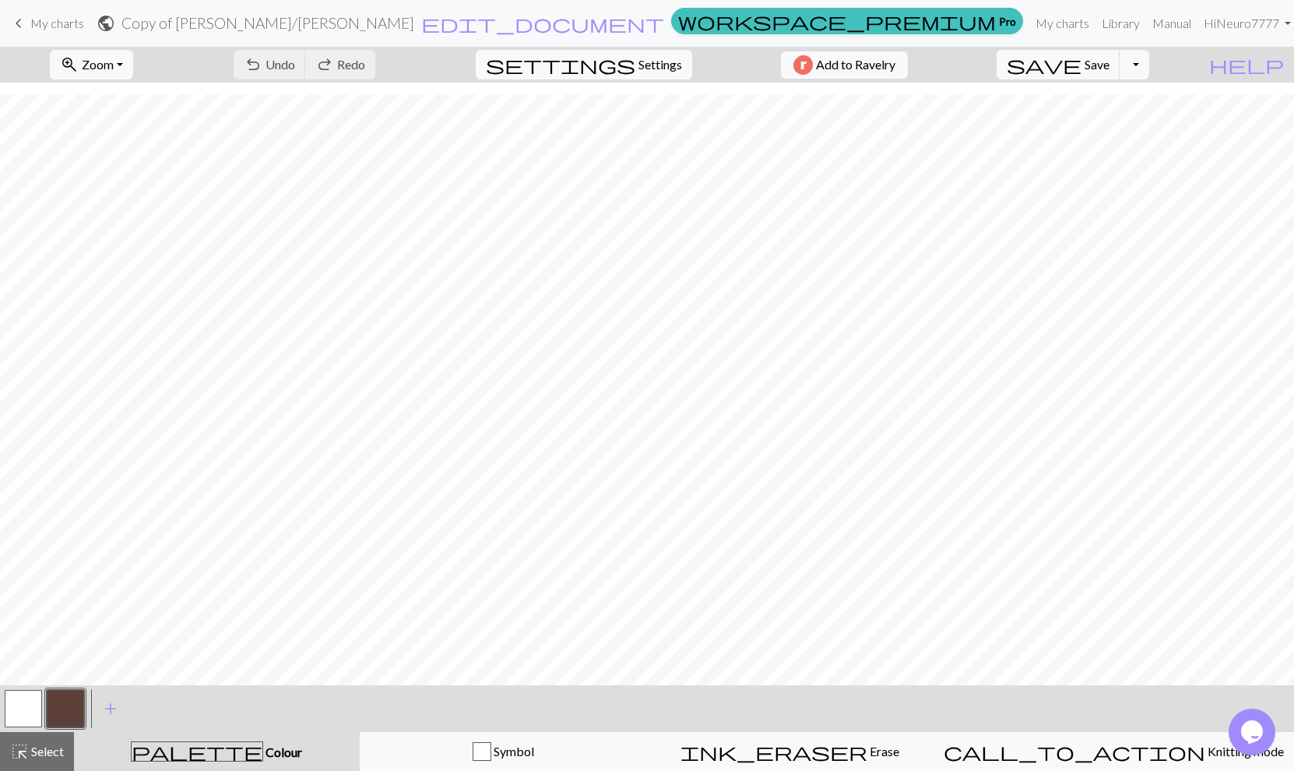
scroll to position [678, 0]
click at [650, 26] on span "edit_document" at bounding box center [542, 23] width 243 height 22
click at [650, 26] on div "Project settings" at bounding box center [647, 8] width 388 height 49
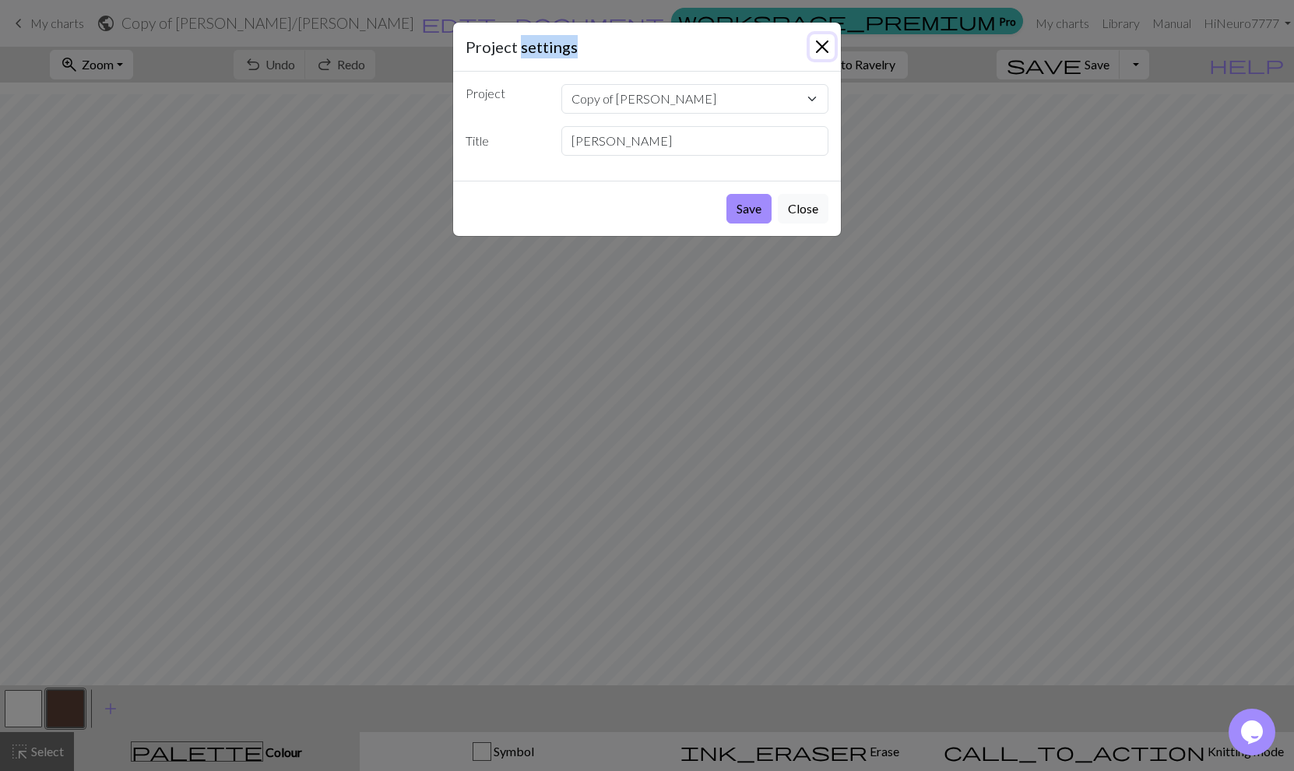
click at [824, 47] on button "Close" at bounding box center [822, 46] width 25 height 25
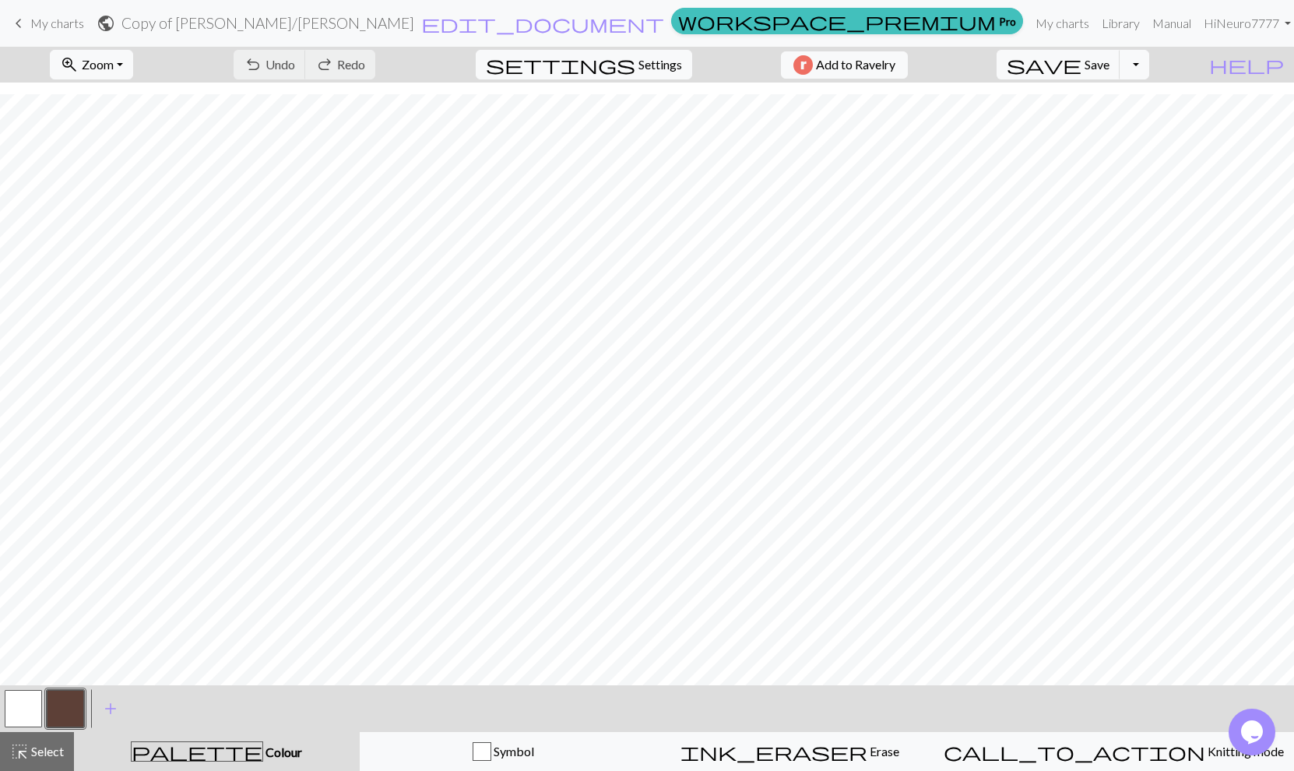
click at [414, 23] on h2 "Copy of [PERSON_NAME] / [PERSON_NAME]" at bounding box center [267, 23] width 293 height 18
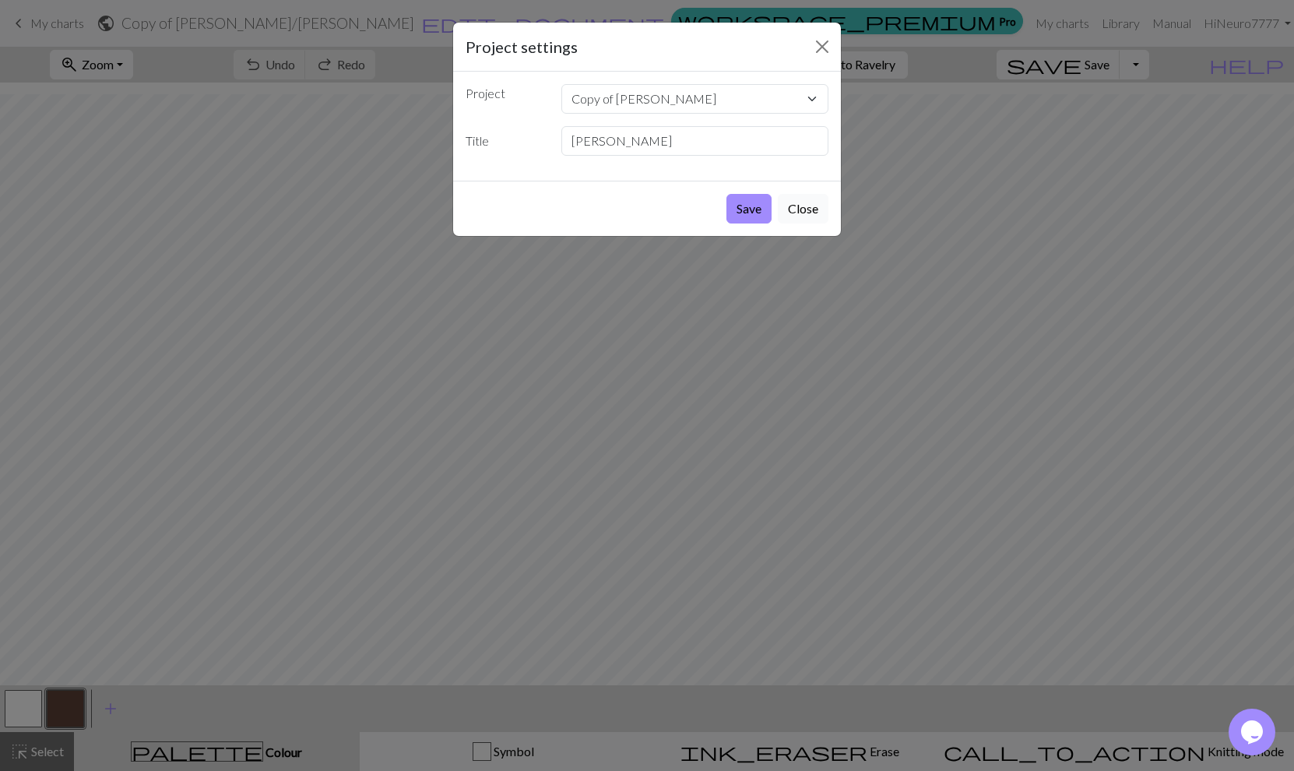
click at [805, 213] on button "Close" at bounding box center [803, 209] width 51 height 30
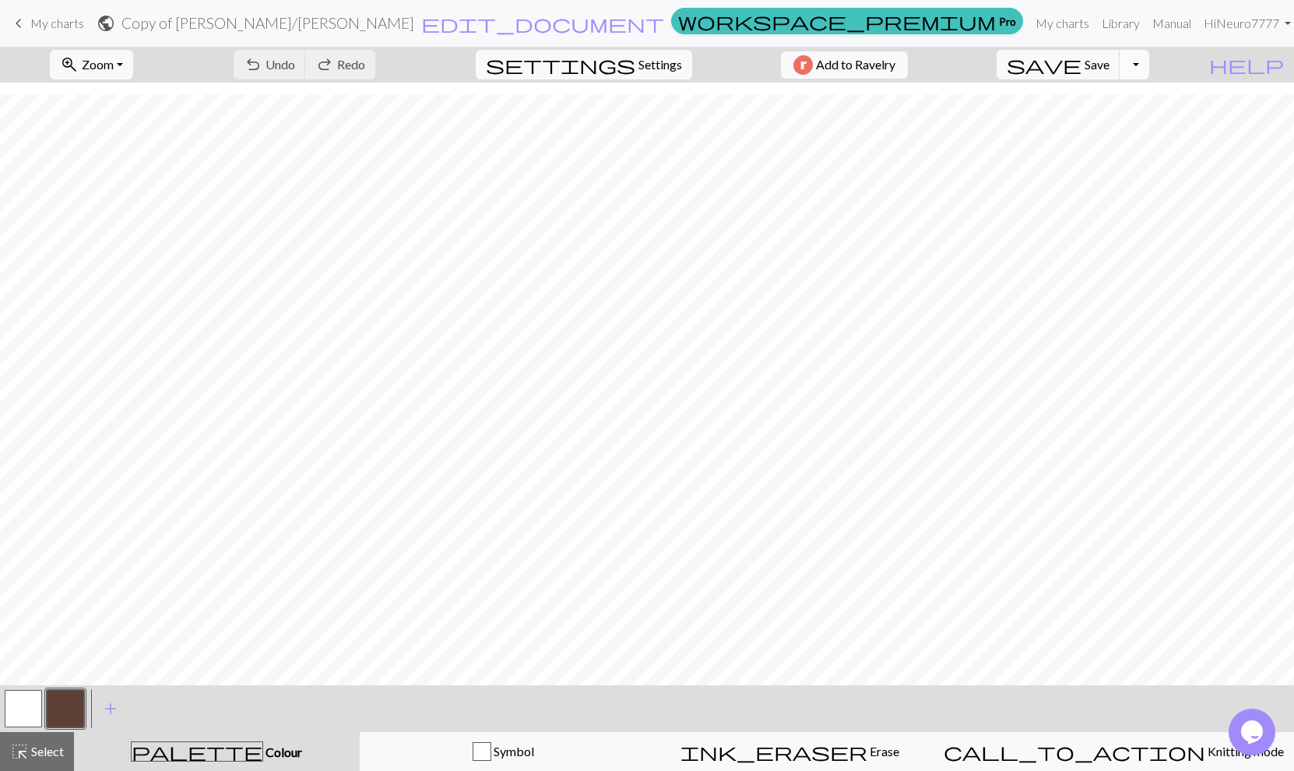
click at [1149, 60] on button "Toggle Dropdown" at bounding box center [1134, 65] width 30 height 30
click at [1144, 96] on button "file_copy Save a copy" at bounding box center [1019, 98] width 257 height 25
click at [1264, 19] on link "Hi Neuro7777" at bounding box center [1301, 23] width 100 height 31
click at [1149, 69] on button "Toggle Dropdown" at bounding box center [1134, 65] width 30 height 30
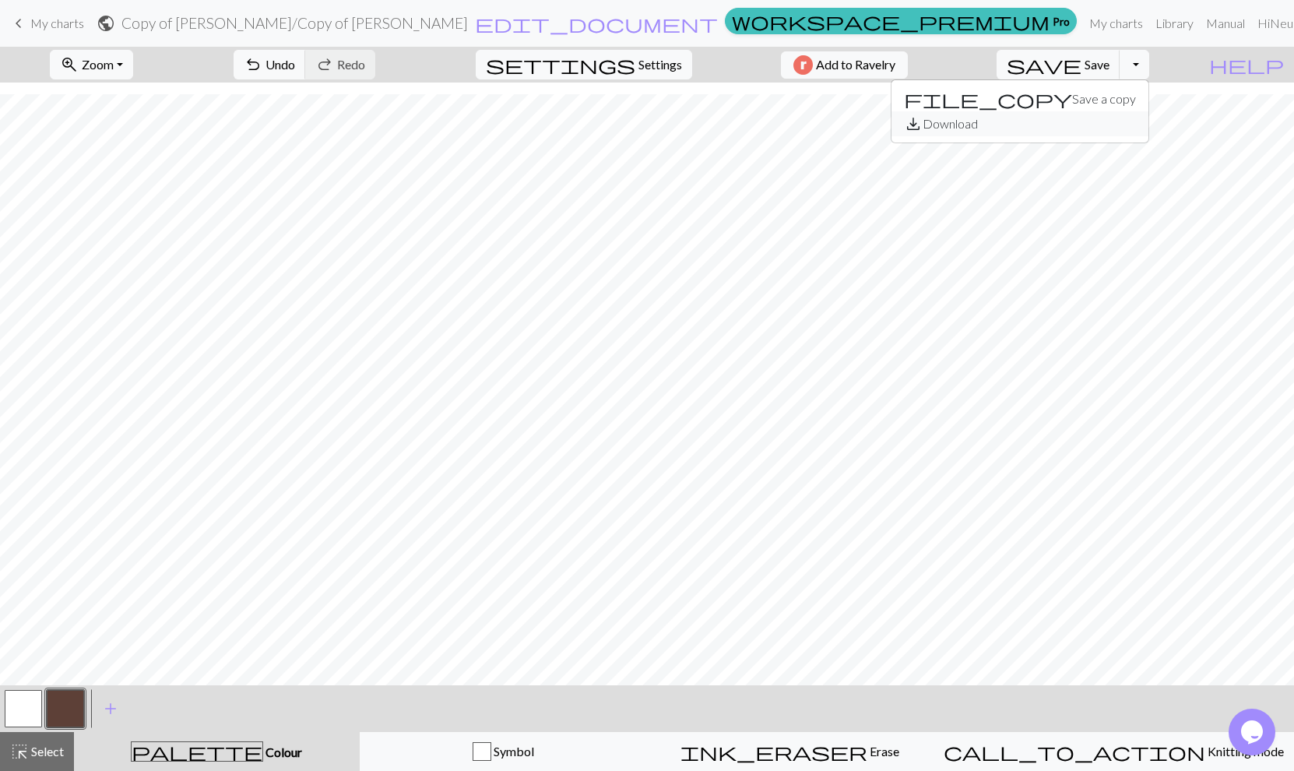
click at [1132, 120] on button "save_alt Download" at bounding box center [1019, 123] width 257 height 25
click at [1200, 19] on link "Manual" at bounding box center [1225, 23] width 51 height 31
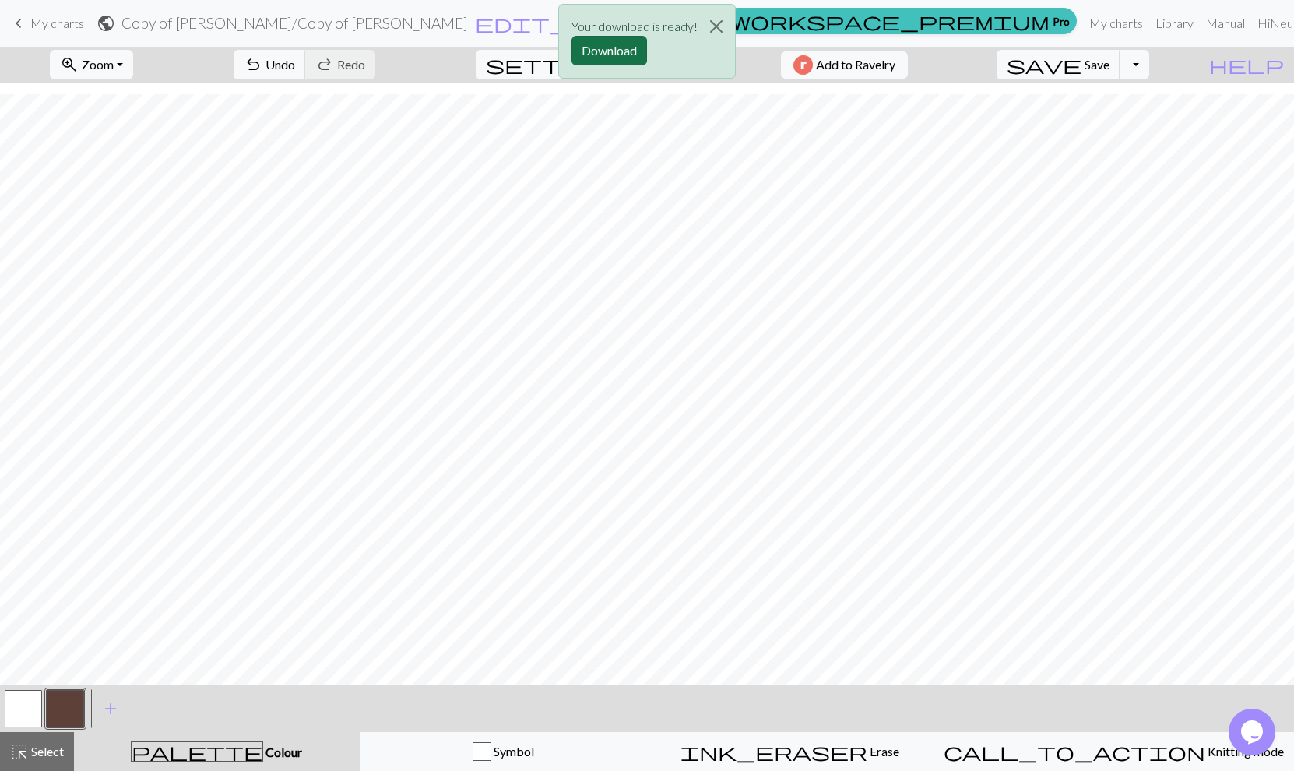
click at [617, 51] on button "Download" at bounding box center [609, 51] width 76 height 30
